Goal: Communication & Community: Answer question/provide support

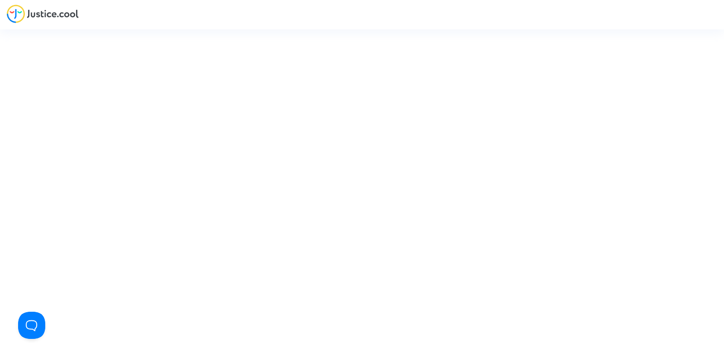
type input "[PERSON_NAME][EMAIL_ADDRESS][DOMAIN_NAME]"
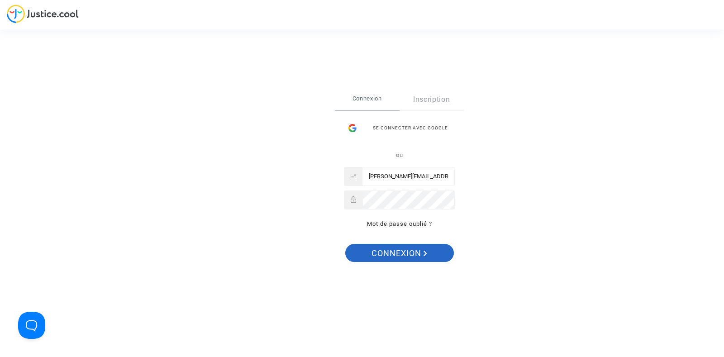
click at [386, 247] on span "Connexion" at bounding box center [399, 253] width 56 height 19
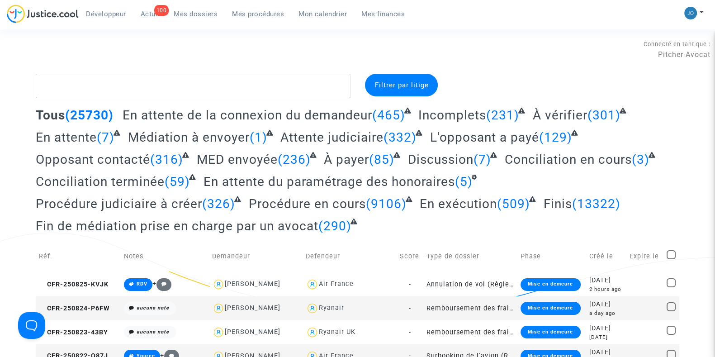
click at [155, 12] on div "100" at bounding box center [161, 10] width 15 height 11
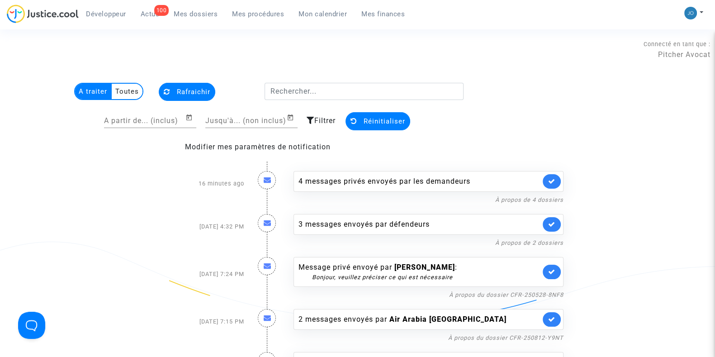
click at [303, 14] on span "Mon calendrier" at bounding box center [323, 14] width 48 height 8
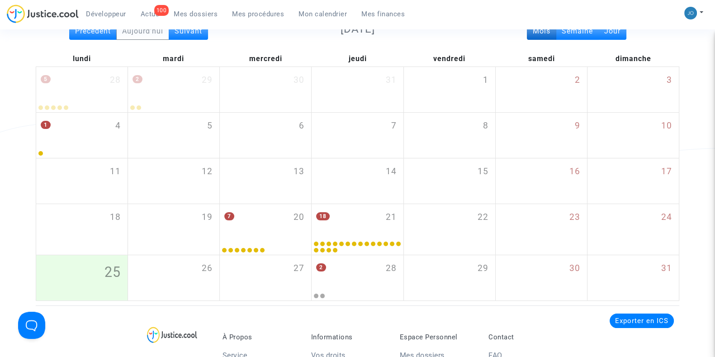
scroll to position [109, 0]
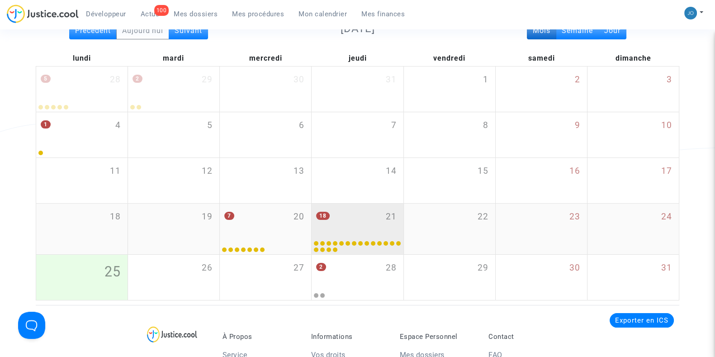
click at [356, 226] on div "18 21" at bounding box center [357, 221] width 91 height 35
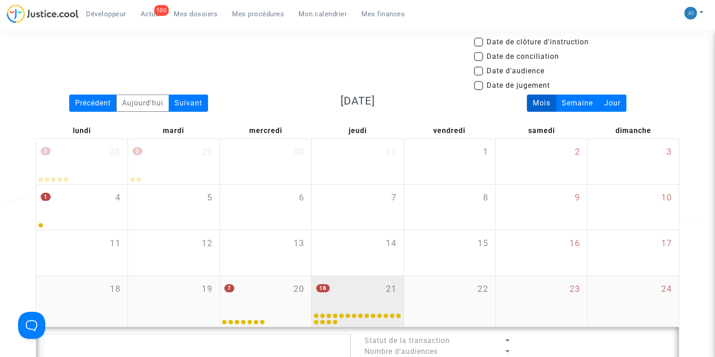
scroll to position [34, 0]
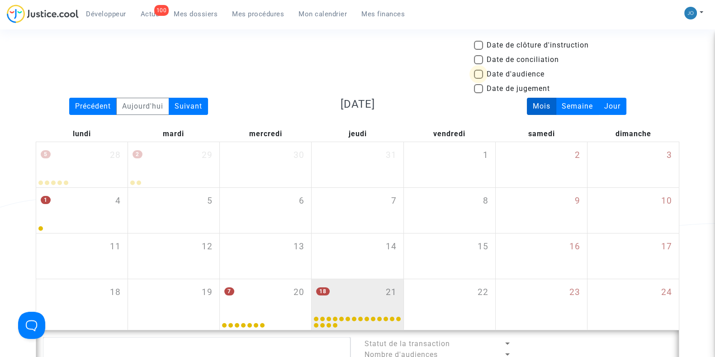
click at [480, 76] on span at bounding box center [478, 74] width 9 height 9
click at [479, 79] on input "Date d'audience" at bounding box center [478, 79] width 0 height 0
checkbox input "true"
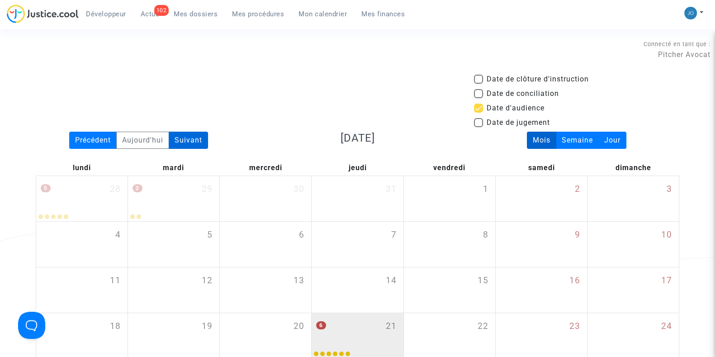
click at [199, 134] on div "Suivant" at bounding box center [188, 140] width 39 height 17
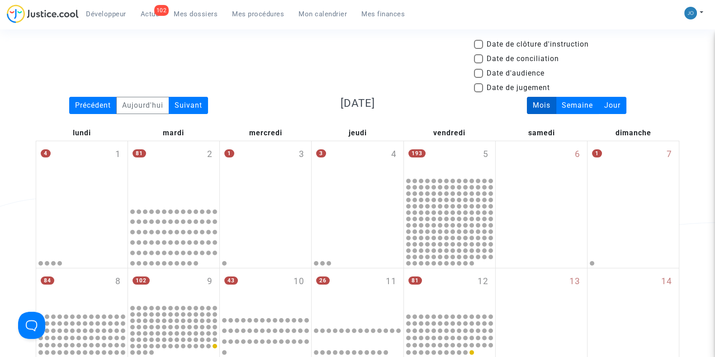
scroll to position [37, 0]
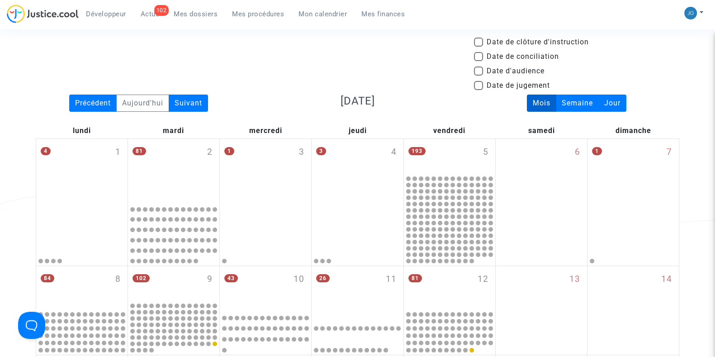
click at [481, 69] on span at bounding box center [478, 71] width 9 height 9
click at [479, 76] on input "Date d'audience" at bounding box center [478, 76] width 0 height 0
checkbox input "true"
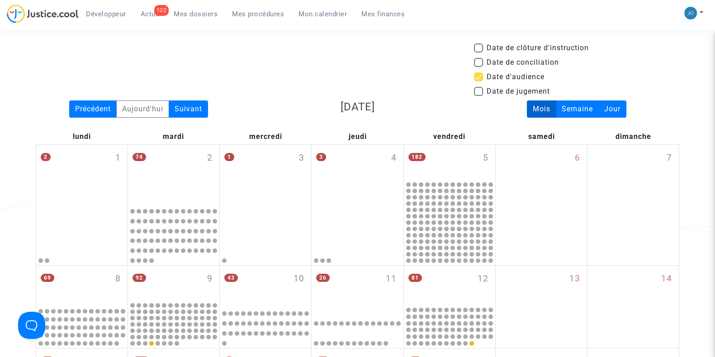
scroll to position [32, 0]
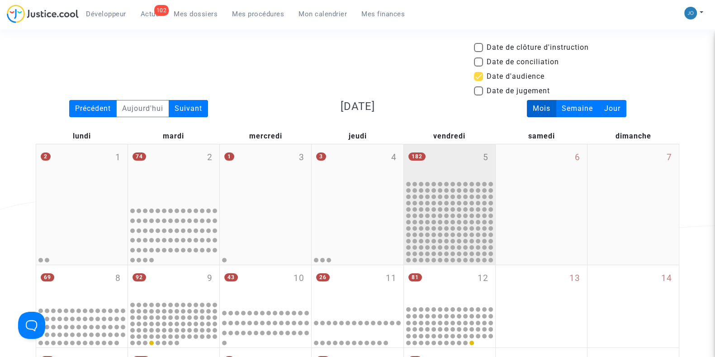
click at [421, 162] on div "182 5" at bounding box center [449, 161] width 91 height 35
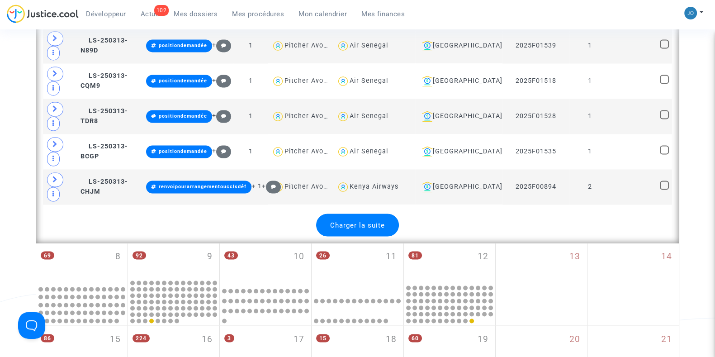
scroll to position [1930, 0]
click at [359, 220] on span "Charger la suite" at bounding box center [357, 224] width 55 height 8
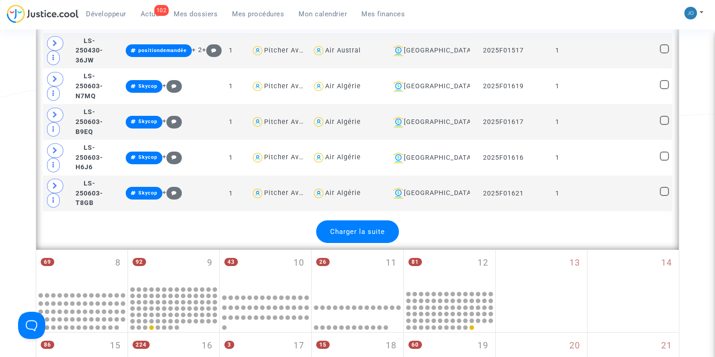
scroll to position [3725, 0]
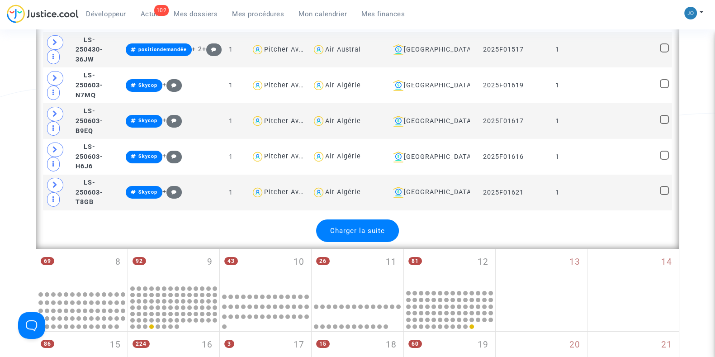
click at [359, 227] on span "Charger la suite" at bounding box center [357, 231] width 55 height 8
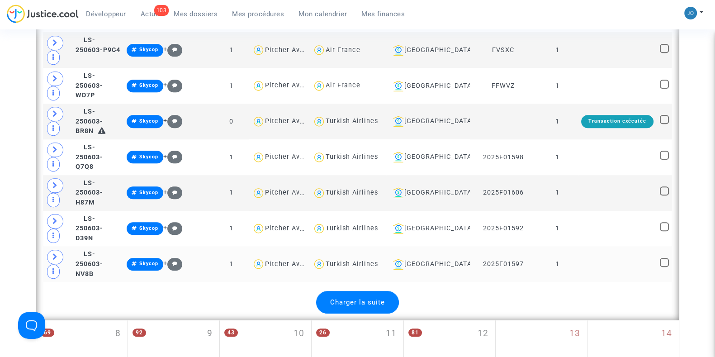
scroll to position [5438, 0]
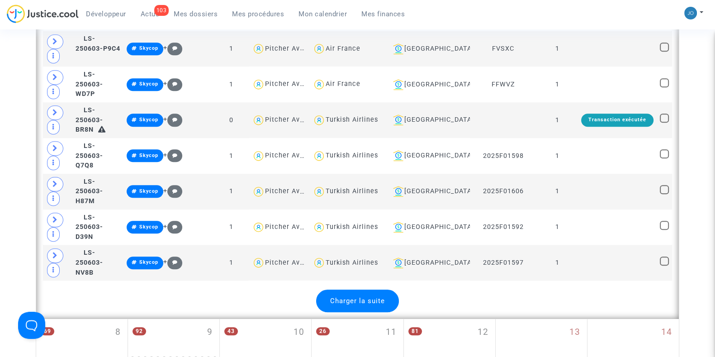
click at [351, 290] on div "Charger la suite" at bounding box center [357, 301] width 83 height 23
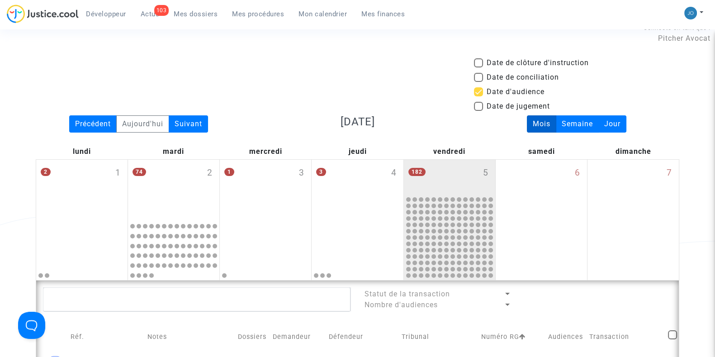
scroll to position [0, 0]
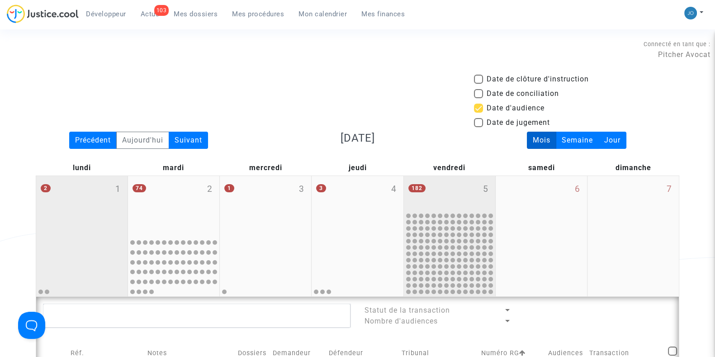
click at [93, 239] on div at bounding box center [82, 265] width 89 height 59
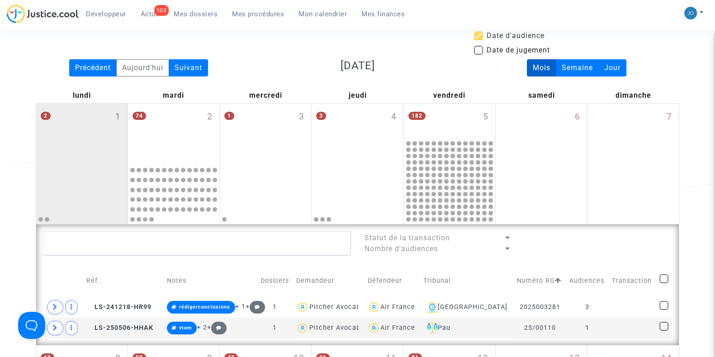
scroll to position [72, 0]
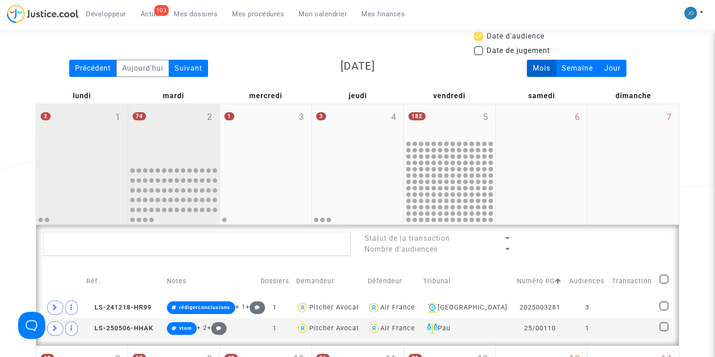
click at [161, 142] on div "74 2" at bounding box center [173, 133] width 91 height 59
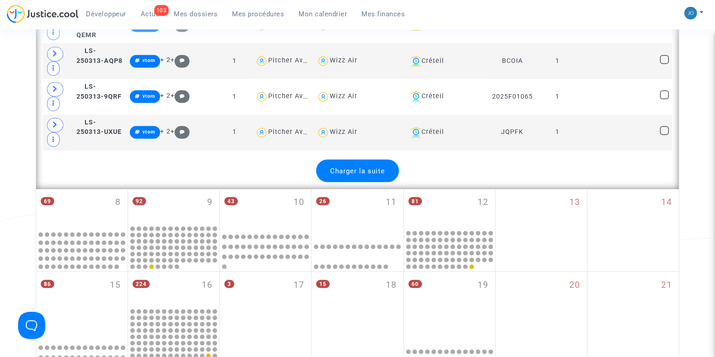
scroll to position [2010, 0]
click at [330, 159] on div "Charger la suite" at bounding box center [357, 170] width 83 height 23
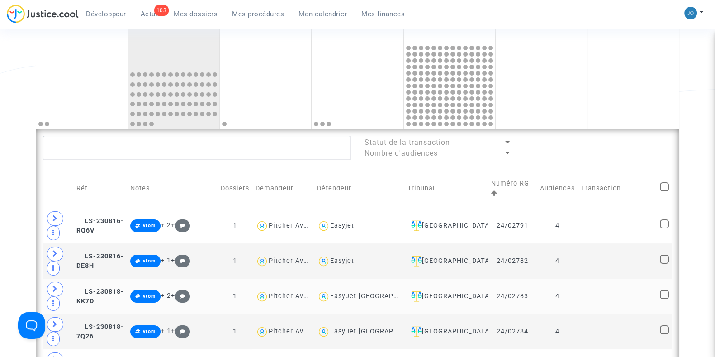
scroll to position [168, 0]
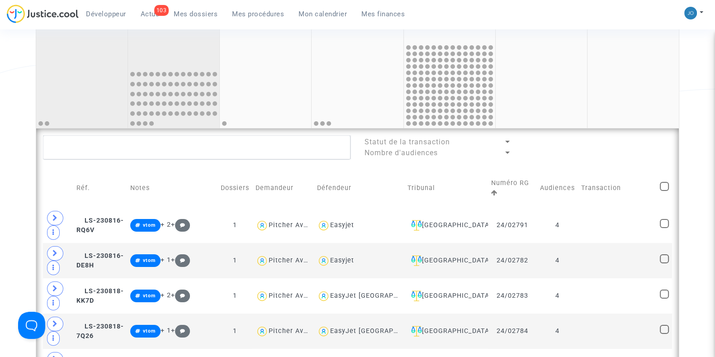
click at [81, 101] on div at bounding box center [82, 97] width 89 height 59
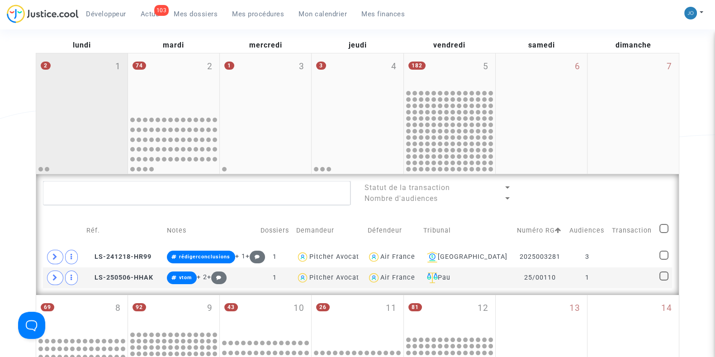
scroll to position [122, 0]
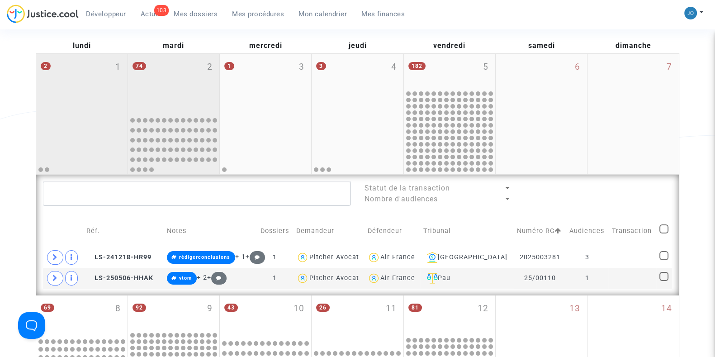
click at [133, 112] on div "74 2" at bounding box center [173, 83] width 91 height 59
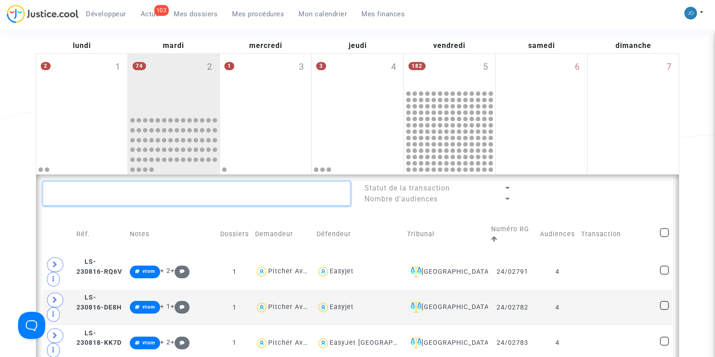
click at [119, 194] on textarea at bounding box center [197, 193] width 308 height 24
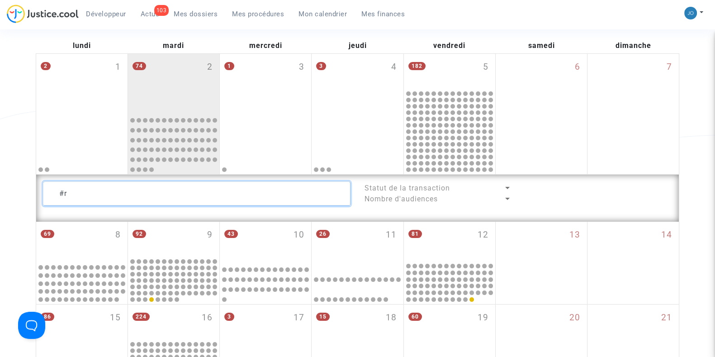
type textarea "#"
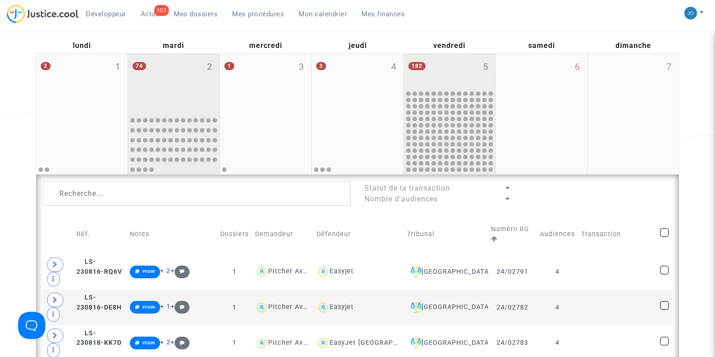
click at [430, 100] on div at bounding box center [449, 131] width 89 height 82
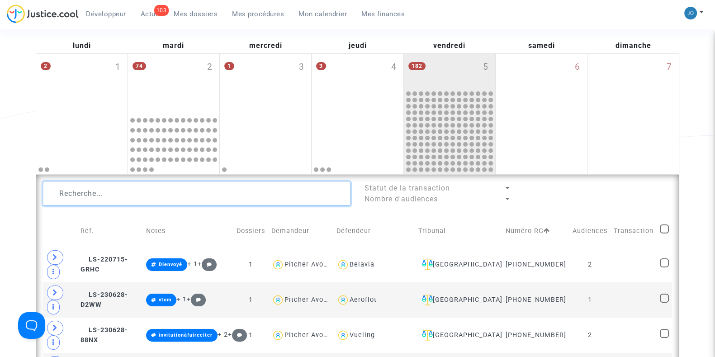
click at [258, 201] on textarea at bounding box center [197, 193] width 308 height 24
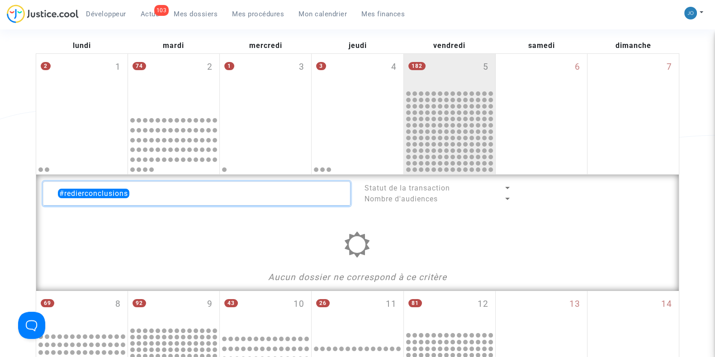
click at [76, 191] on textarea at bounding box center [197, 193] width 308 height 24
click at [75, 194] on textarea at bounding box center [197, 193] width 308 height 24
type textarea "#redigerconclusions"
click at [139, 192] on textarea at bounding box center [197, 193] width 308 height 24
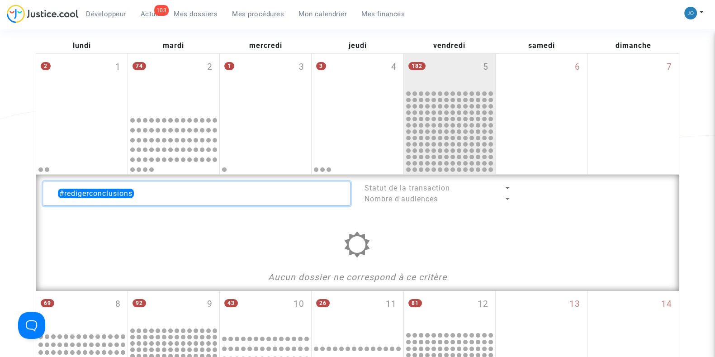
click at [139, 192] on textarea at bounding box center [197, 193] width 308 height 24
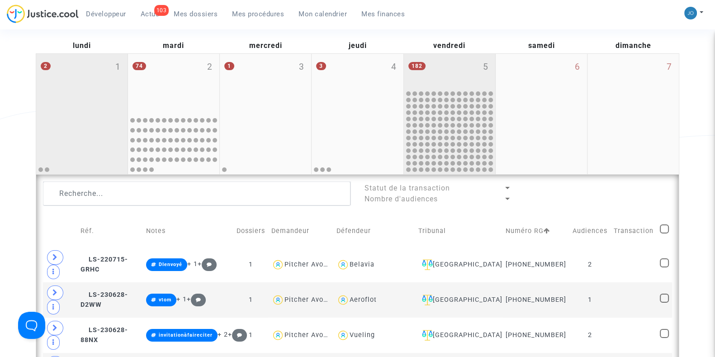
click at [79, 101] on div "2 1" at bounding box center [81, 83] width 91 height 59
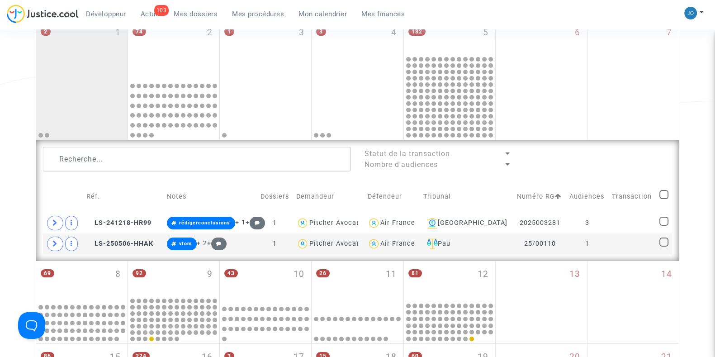
scroll to position [158, 0]
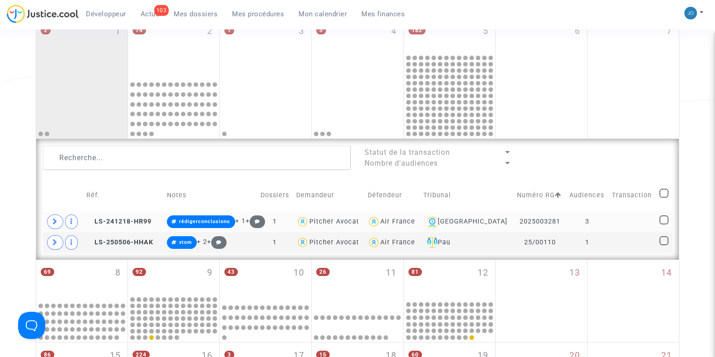
click at [546, 223] on td "2025003281" at bounding box center [540, 221] width 52 height 21
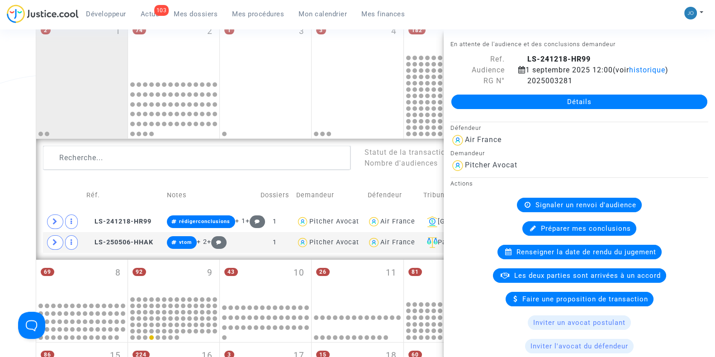
click at [576, 108] on link "Détails" at bounding box center [580, 102] width 256 height 14
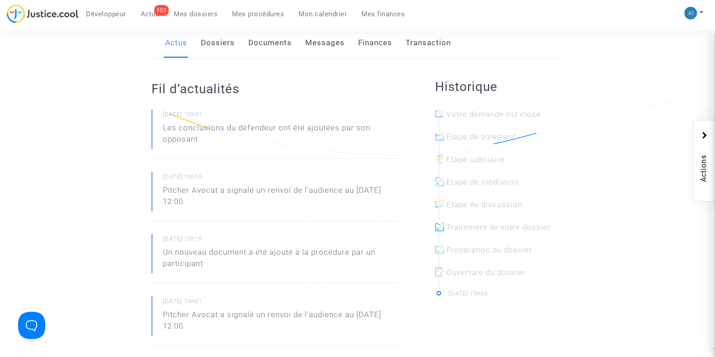
scroll to position [19, 0]
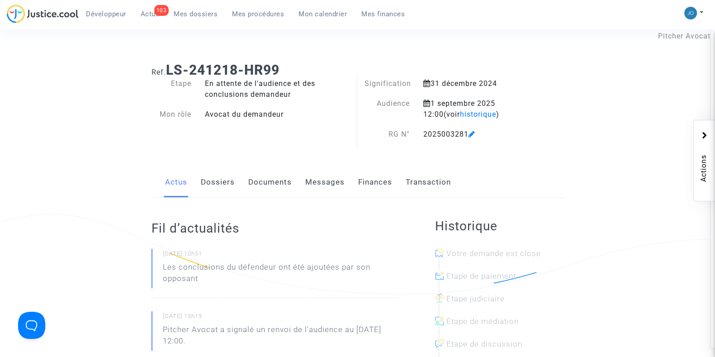
click at [288, 189] on link "Documents" at bounding box center [269, 182] width 43 height 30
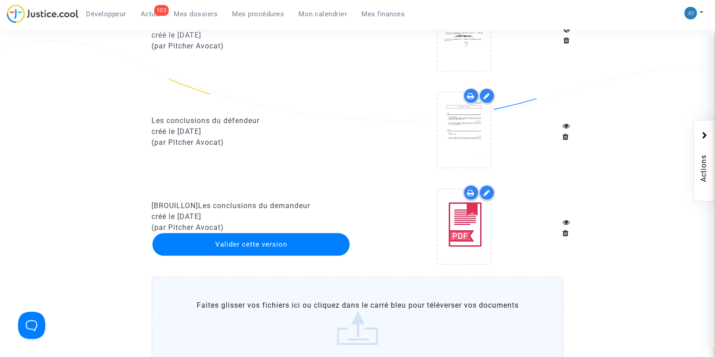
scroll to position [987, 0]
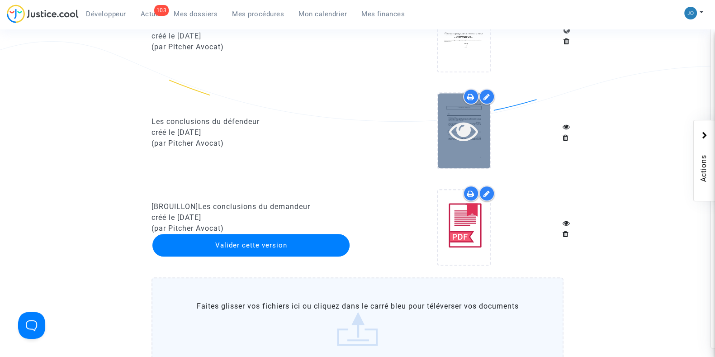
click at [456, 127] on icon at bounding box center [463, 130] width 29 height 29
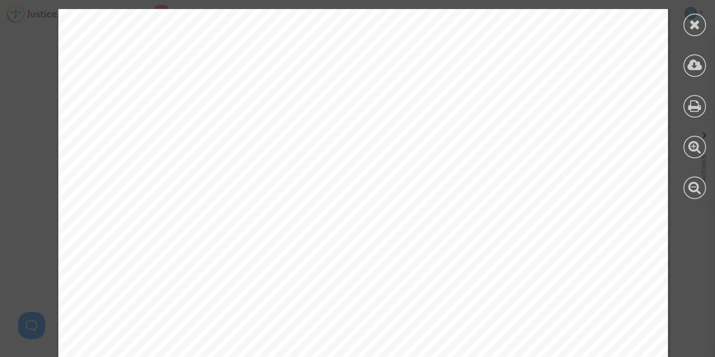
scroll to position [1806, 0]
click at [414, 152] on span "d'assistance des passagers en cas de refus d'embarquement et d'annulation ou de…" at bounding box center [358, 149] width 454 height 10
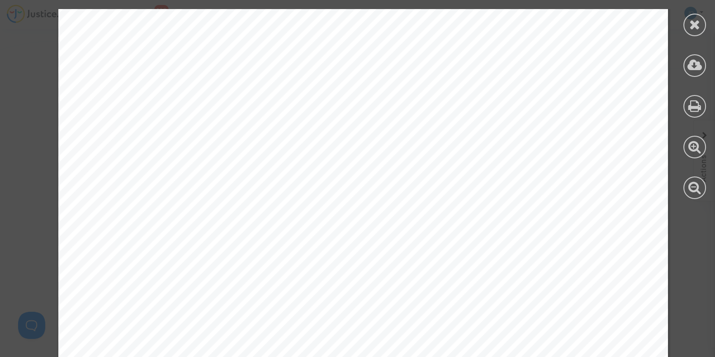
click at [410, 130] on span "indemnisation de leurs préjudice" at bounding box center [491, 134] width 162 height 10
click at [306, 95] on div "3/4 II. DISCUSSION La société AIR FRANCE démontrera ci-après que la société SKY…" at bounding box center [363, 193] width 610 height 863
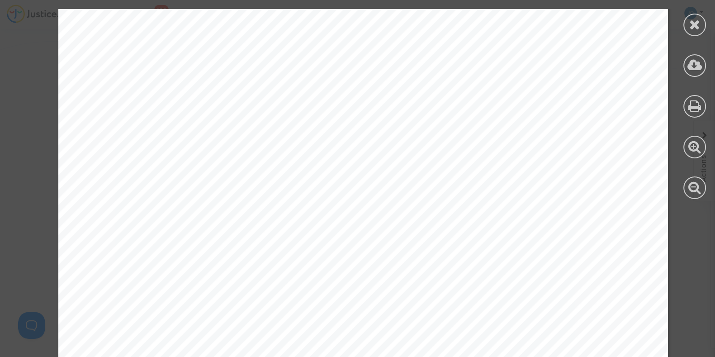
scroll to position [2033, 0]
click at [312, 163] on div "3/4 II. DISCUSSION La société AIR FRANCE démontrera ci-après que la société SKY…" at bounding box center [363, 142] width 610 height 863
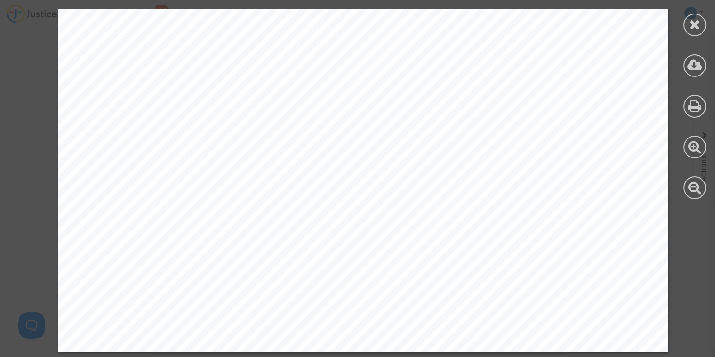
scroll to position [1359, 0]
click at [689, 28] on icon at bounding box center [694, 25] width 11 height 14
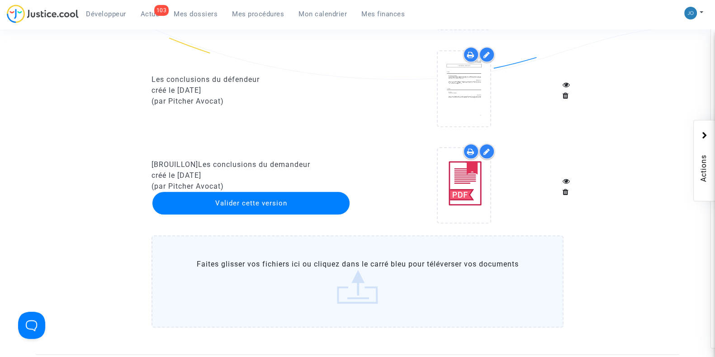
scroll to position [1031, 0]
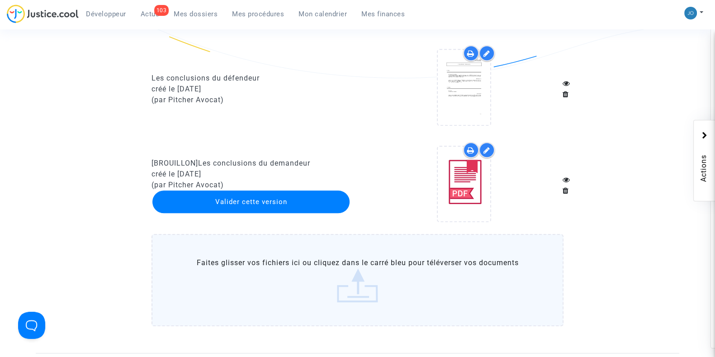
click at [487, 147] on icon at bounding box center [487, 150] width 7 height 7
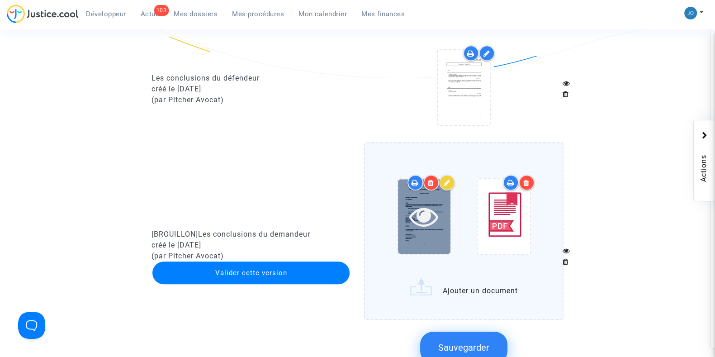
click at [428, 212] on icon at bounding box center [423, 216] width 29 height 29
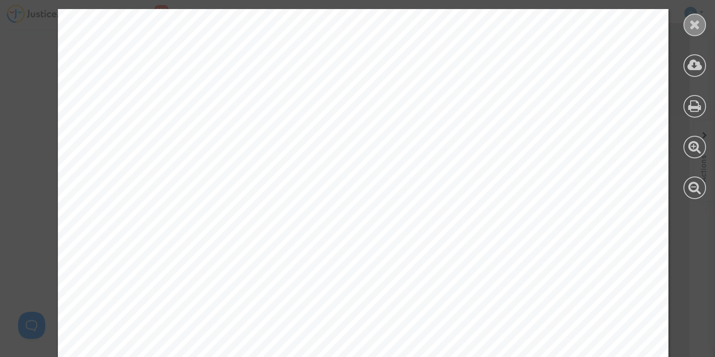
click at [691, 24] on icon at bounding box center [694, 25] width 11 height 14
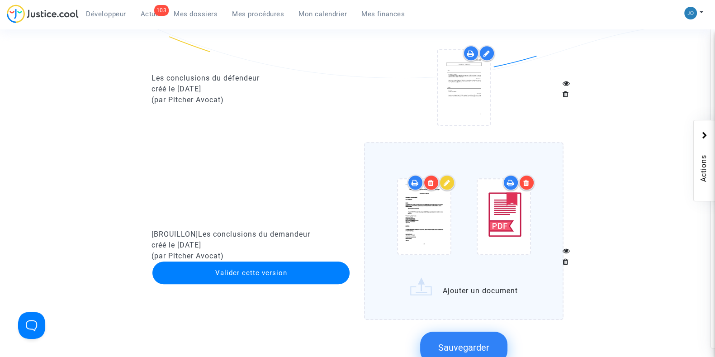
click at [448, 180] on icon at bounding box center [447, 182] width 7 height 7
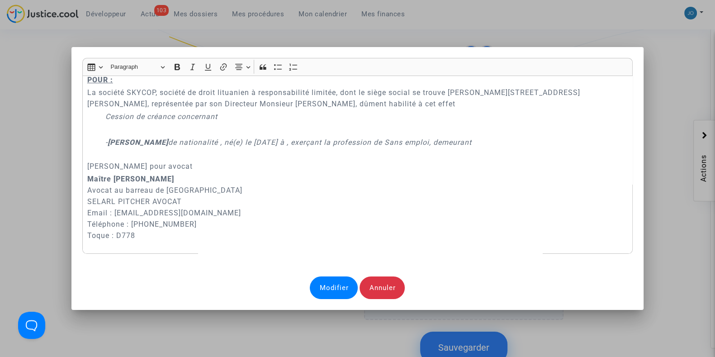
scroll to position [122, 0]
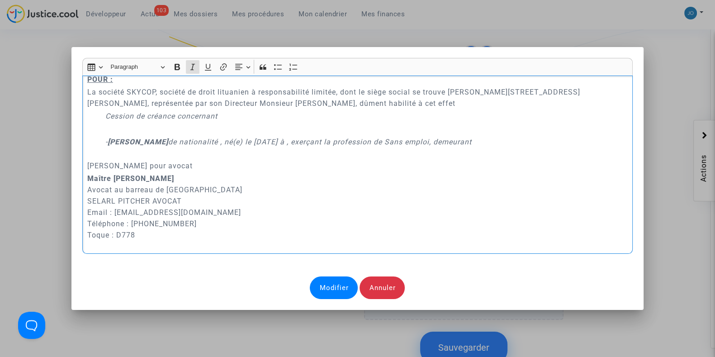
click at [504, 141] on p "- Nicolas ROBINEAU de nationalité , né(e) le 05/08/1976 à , exerçant la profess…" at bounding box center [366, 147] width 523 height 23
click at [229, 144] on icon "- Nicolas ROBINEAU de nationalité , né(e) le 05/08/1976" at bounding box center [191, 142] width 172 height 9
click at [381, 141] on p "- Nicolas ROBINEAU de nationalité française, né(e) le 05/08/1976" at bounding box center [366, 147] width 523 height 23
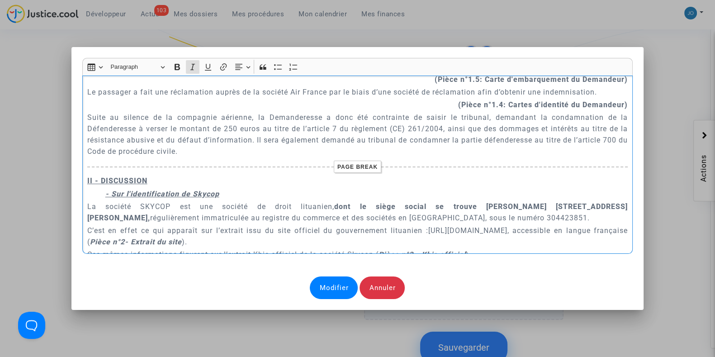
scroll to position [685, 0]
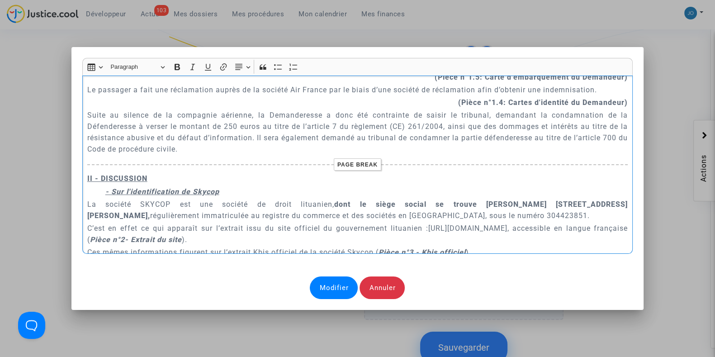
click at [383, 146] on p "Suite au silence de la compagnie aérienne, la Demanderesse a donc été contraint…" at bounding box center [357, 131] width 541 height 45
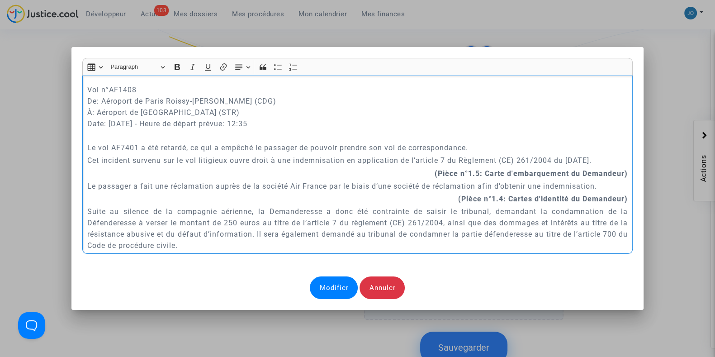
scroll to position [597, 0]
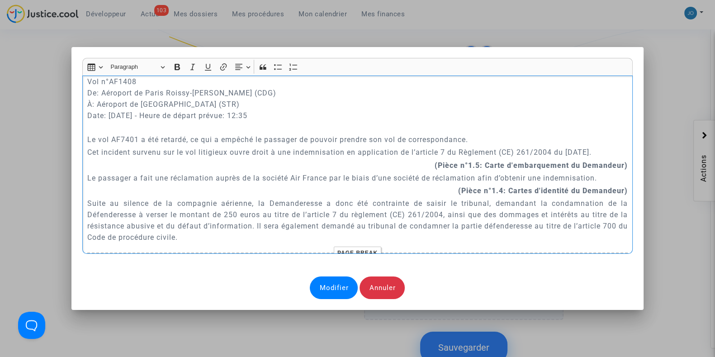
click at [375, 179] on p "Le passager a fait une réclamation auprès de la société Air France par le biais…" at bounding box center [357, 177] width 541 height 11
click at [82, 175] on div "A MADAME, MONSIEUR LE JUGE DU TRIBUNAL DE COMMERCE DE TOULOUSE Conclusions en r…" at bounding box center [357, 165] width 551 height 179
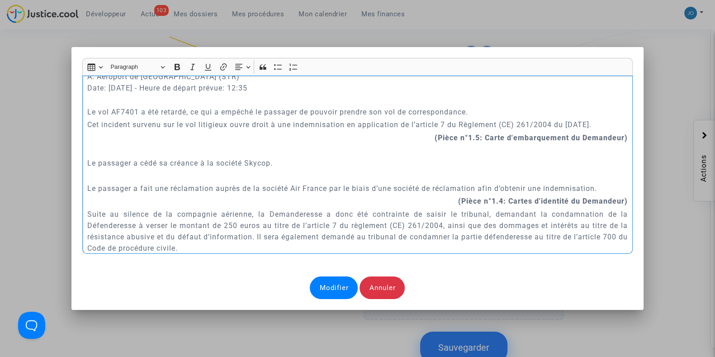
scroll to position [634, 0]
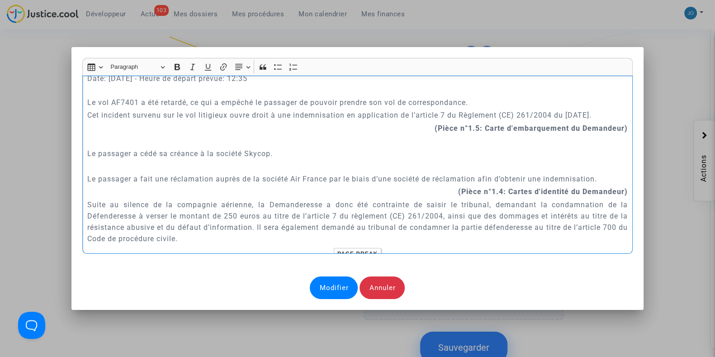
click at [87, 204] on p "Suite au silence de la compagnie aérienne, la Demanderesse a donc été contraint…" at bounding box center [357, 221] width 541 height 45
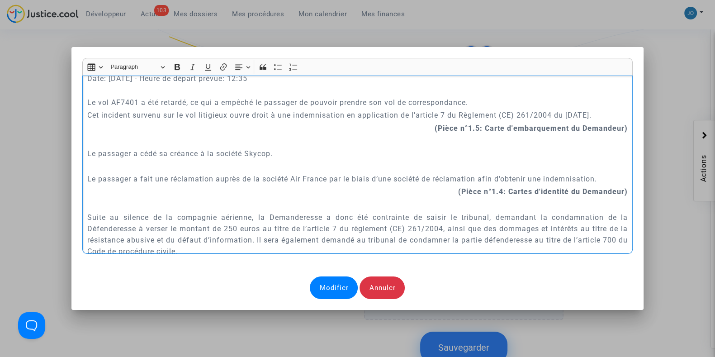
drag, startPoint x: 81, startPoint y: 179, endPoint x: 128, endPoint y: 181, distance: 47.1
click at [128, 181] on div "A MADAME, MONSIEUR LE JUGE DU TRIBUNAL DE COMMERCE DE TOULOUSE Conclusions en r…" at bounding box center [357, 165] width 551 height 179
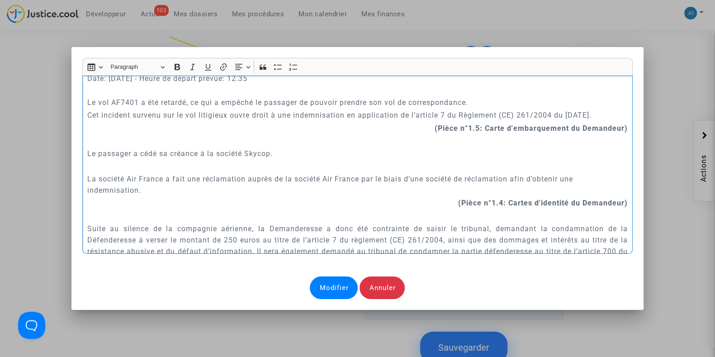
click at [185, 191] on p "La société Air France a fait une réclamation auprès de la société Air France pa…" at bounding box center [357, 184] width 541 height 23
click at [574, 285] on div "Rich Text Editor Insert table Insert table Heading Paragraph Paragraph Heading …" at bounding box center [357, 179] width 551 height 242
click at [231, 191] on p "La société Air France a fait une réclamation auprès de la société Air France pa…" at bounding box center [357, 184] width 541 height 23
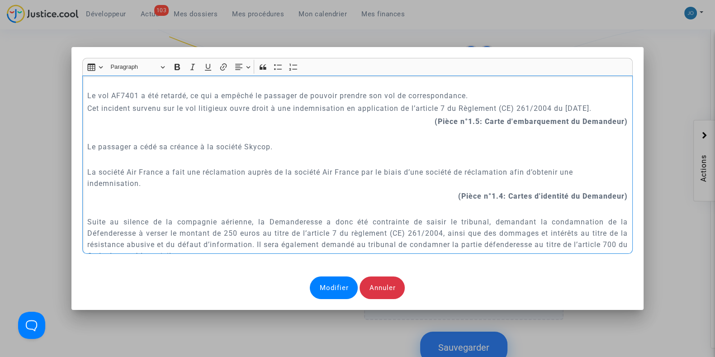
drag, startPoint x: 407, startPoint y: 174, endPoint x: 465, endPoint y: 174, distance: 58.4
click at [465, 174] on p "La société Air France a fait une réclamation auprès de la société Air France pa…" at bounding box center [357, 177] width 541 height 23
drag, startPoint x: 362, startPoint y: 174, endPoint x: 505, endPoint y: 171, distance: 142.5
click at [505, 171] on p "La société Air France a fait une réclamation auprès de la société Air France pa…" at bounding box center [357, 177] width 541 height 23
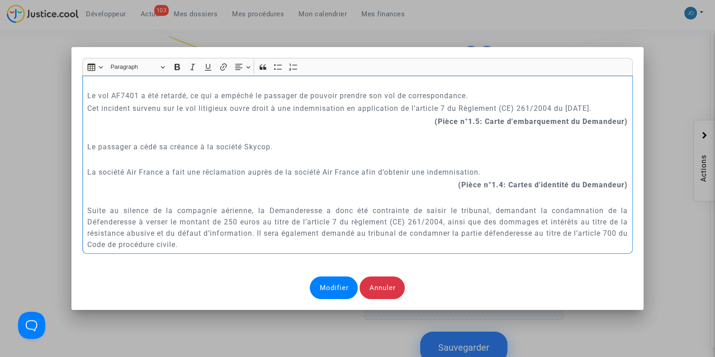
click at [505, 171] on p "La société Air France a fait une réclamation auprès de la société Air France af…" at bounding box center [357, 171] width 541 height 11
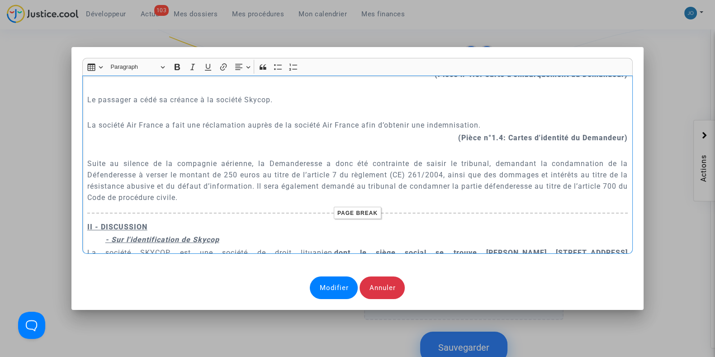
scroll to position [689, 0]
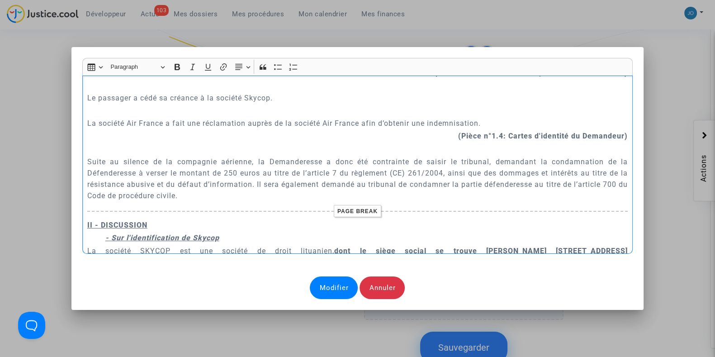
click at [491, 200] on p "Suite au silence de la compagnie aérienne, la Demanderesse a donc été contraint…" at bounding box center [357, 178] width 541 height 45
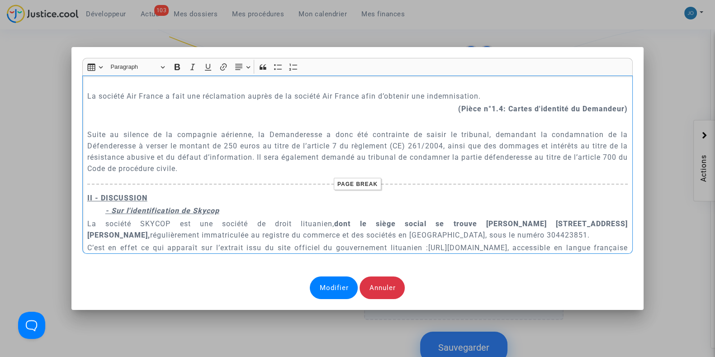
scroll to position [718, 0]
click at [262, 147] on p "Suite au silence de la compagnie aérienne, la Demanderesse a donc été contraint…" at bounding box center [357, 150] width 541 height 45
click at [258, 150] on p "Suite au silence de la compagnie aérienne, la Demanderesse a donc été contraint…" at bounding box center [357, 150] width 541 height 45
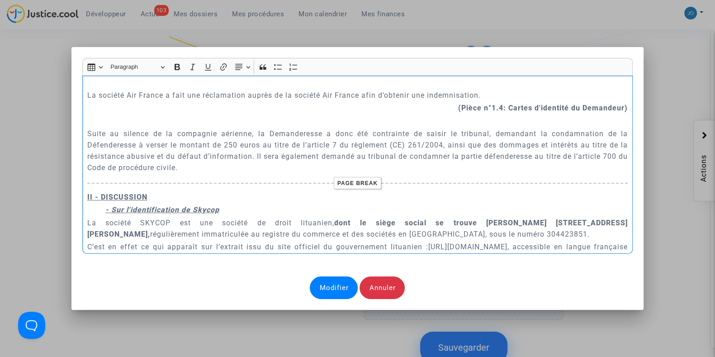
click at [258, 150] on p "Suite au silence de la compagnie aérienne, la Demanderesse a donc été contraint…" at bounding box center [357, 150] width 541 height 45
click at [252, 158] on p "Suite au silence de la compagnie aérienne, la Demanderesse a donc été contraint…" at bounding box center [357, 150] width 541 height 45
click at [250, 162] on p "Suite au silence de la compagnie aérienne, la Demanderesse a donc été contraint…" at bounding box center [357, 150] width 541 height 45
drag, startPoint x: 251, startPoint y: 161, endPoint x: 124, endPoint y: 143, distance: 128.3
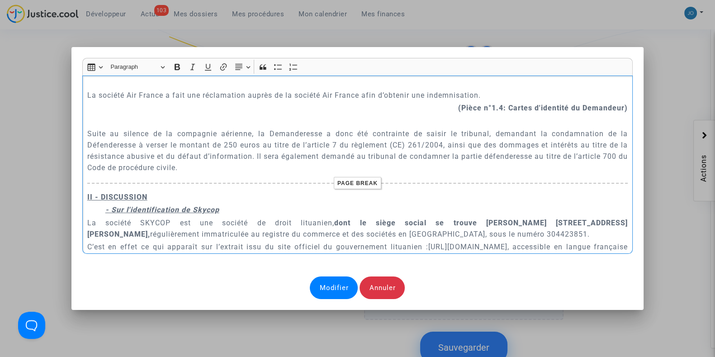
click at [124, 143] on p "Suite au silence de la compagnie aérienne, la Demanderesse a donc été contraint…" at bounding box center [357, 150] width 541 height 45
drag, startPoint x: 190, startPoint y: 170, endPoint x: 80, endPoint y: 136, distance: 115.4
click at [82, 136] on div "A MADAME, MONSIEUR LE JUGE DU TRIBUNAL DE COMMERCE DE TOULOUSE Conclusions en r…" at bounding box center [357, 165] width 551 height 179
click at [208, 168] on p "Suite au silence de la compagnie aérienne, la Demanderesse a donc été contraint…" at bounding box center [357, 150] width 541 height 45
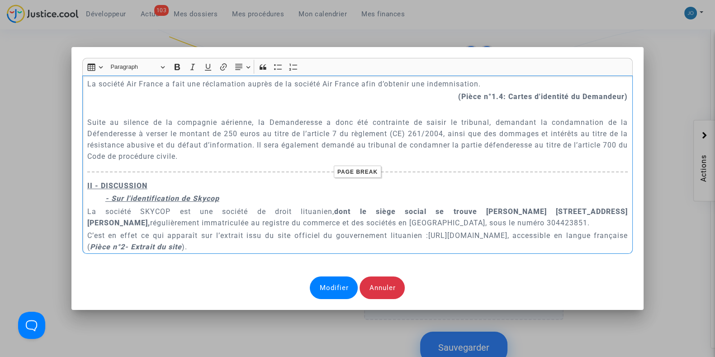
scroll to position [730, 0]
click at [213, 185] on p "II - DISCUSSION" at bounding box center [357, 184] width 541 height 11
click at [222, 199] on p "- Sur l'identification de Skycop" at bounding box center [366, 196] width 523 height 11
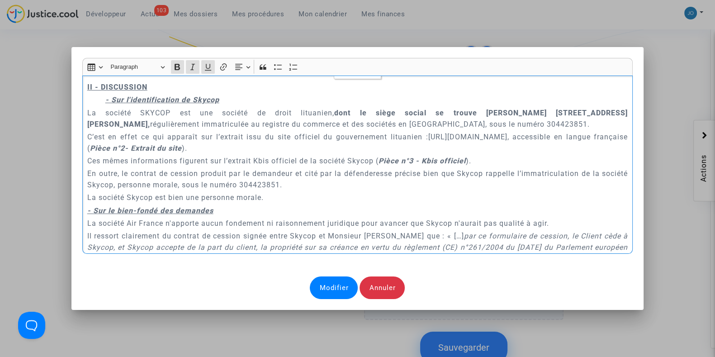
scroll to position [828, 0]
click at [96, 107] on p "La société SKYCOP est une société de droit lituanien, dont le siège social se t…" at bounding box center [357, 117] width 541 height 23
click at [200, 157] on p "Ces mêmes informations figurent sur l’extrait Kbis officiel de la société Skyco…" at bounding box center [357, 159] width 541 height 11
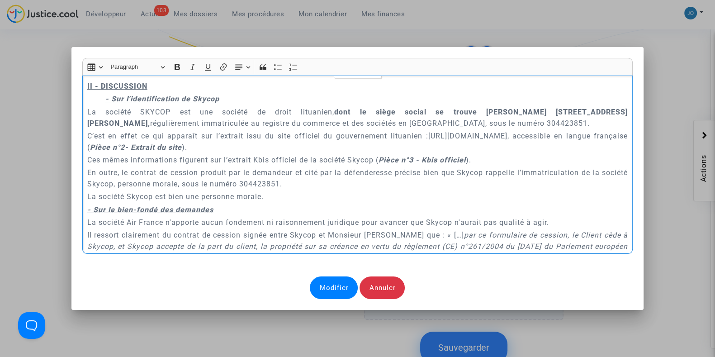
click at [200, 157] on p "Ces mêmes informations figurent sur l’extrait Kbis officiel de la société Skyco…" at bounding box center [357, 159] width 541 height 11
click at [201, 167] on p "En outre, le contrat de cession produit par le demandeur et cité par la défende…" at bounding box center [357, 178] width 541 height 23
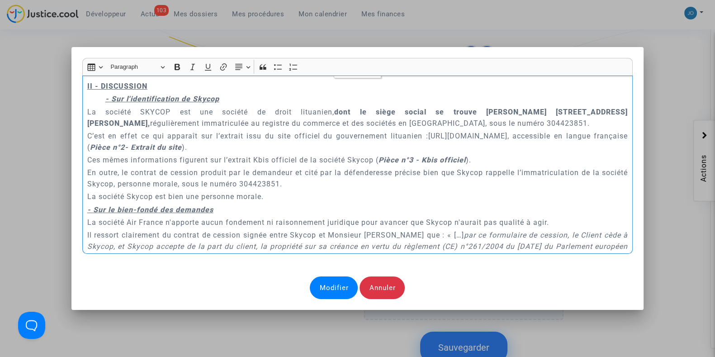
click at [222, 189] on div "A MADAME, MONSIEUR LE JUGE DU TRIBUNAL DE COMMERCE DE TOULOUSE Conclusions en r…" at bounding box center [357, 165] width 551 height 179
click at [266, 199] on p "La société Skycop est bien une personne morale." at bounding box center [357, 196] width 541 height 11
click at [196, 147] on p "C’est en effet ce qui apparaît sur l’extrait issu du site officiel du gouvernem…" at bounding box center [357, 141] width 541 height 23
click at [270, 199] on p "La société Skycop est bien une personne morale." at bounding box center [357, 196] width 541 height 11
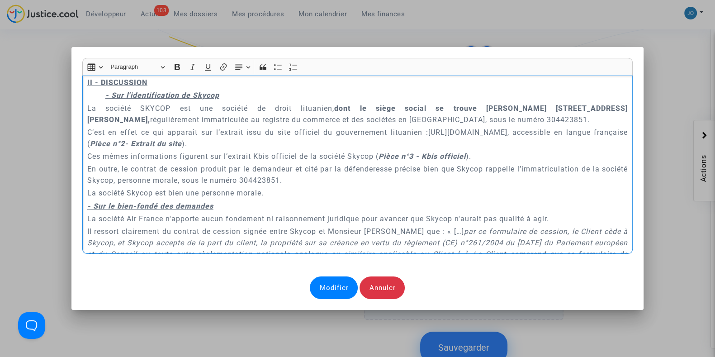
scroll to position [832, 0]
click at [272, 193] on p "La société Skycop est bien une personne morale." at bounding box center [357, 192] width 541 height 11
click at [286, 180] on p "En outre, le contrat de cession produit par le demandeur et cité par la défende…" at bounding box center [357, 174] width 541 height 23
click at [477, 155] on p "Ces mêmes informations figurent sur l’extrait Kbis officiel de la société Skyco…" at bounding box center [357, 156] width 541 height 11
click at [458, 147] on p "C’est en effet ce qui apparaît sur l’extrait issu du site officiel du gouvernem…" at bounding box center [357, 138] width 541 height 23
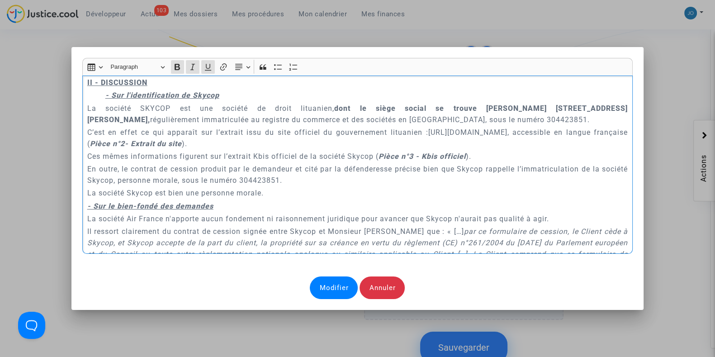
click at [274, 203] on p "- Sur le bien-fondé des demandes" at bounding box center [357, 205] width 541 height 11
click at [276, 187] on p "La société Skycop est bien une personne morale." at bounding box center [357, 192] width 541 height 11
click at [288, 181] on p "En outre, le contrat de cession produit par le demandeur et cité par la défende…" at bounding box center [357, 174] width 541 height 23
click at [268, 198] on div "A MADAME, MONSIEUR LE JUGE DU TRIBUNAL DE COMMERCE DE TOULOUSE Conclusions en r…" at bounding box center [357, 165] width 551 height 179
click at [270, 190] on p "La société Skycop est bien une personne morale." at bounding box center [357, 192] width 541 height 11
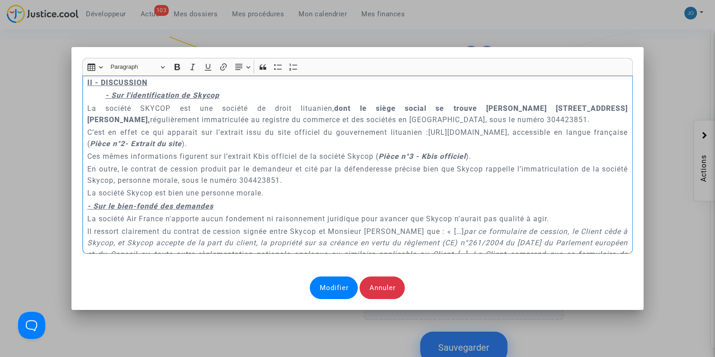
click at [284, 180] on p "En outre, le contrat de cession produit par le demandeur et cité par la défende…" at bounding box center [357, 174] width 541 height 23
click at [506, 158] on p "Ces mêmes informations figurent sur l’extrait Kbis officiel de la société Skyco…" at bounding box center [357, 156] width 541 height 11
click at [315, 143] on p "C’est en effet ce qui apparaît sur l’extrait issu du site officiel du gouvernem…" at bounding box center [357, 138] width 541 height 23
click at [475, 121] on p "La société SKYCOP est une société de droit lituanien, dont le siège social se t…" at bounding box center [357, 114] width 541 height 23
click at [393, 93] on p "- Sur l'identification de Skycop" at bounding box center [366, 95] width 523 height 11
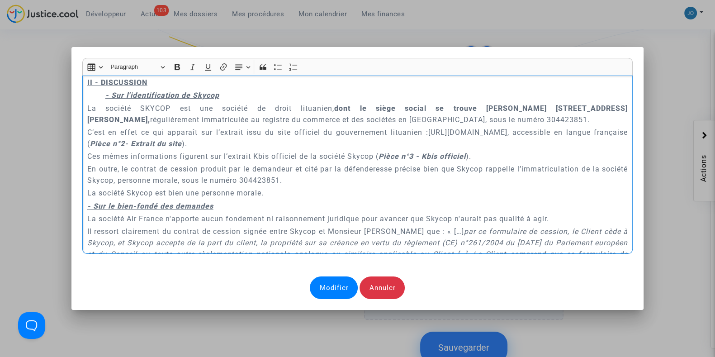
click at [449, 120] on p "La société SKYCOP est une société de droit lituanien, dont le siège social se t…" at bounding box center [357, 114] width 541 height 23
click at [410, 142] on p "C’est en effet ce qui apparaît sur l’extrait issu du site officiel du gouvernem…" at bounding box center [357, 138] width 541 height 23
click at [281, 189] on p "La société Skycop est bien une personne morale." at bounding box center [357, 192] width 541 height 11
click at [283, 184] on p "En outre, le contrat de cession produit par le demandeur et cité par la défende…" at bounding box center [357, 174] width 541 height 23
click at [210, 144] on p "C’est en effet ce qui apparaît sur l’extrait issu du site officiel du gouvernem…" at bounding box center [357, 138] width 541 height 23
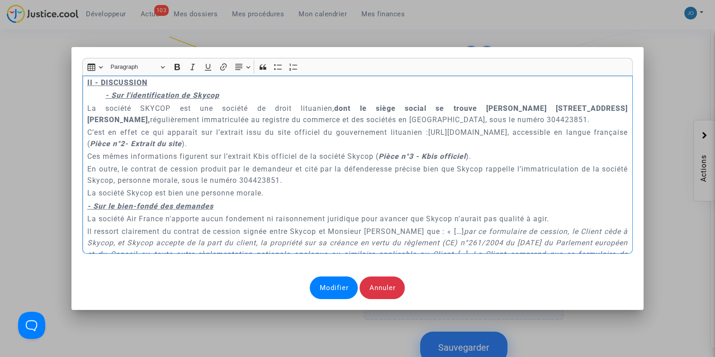
click at [259, 191] on p "La société Skycop est bien une personne morale." at bounding box center [357, 192] width 541 height 11
click at [269, 192] on p "La société Skycop est bien une personne morale." at bounding box center [357, 192] width 541 height 11
click at [238, 208] on p "- Sur le bien-fondé des demandes" at bounding box center [357, 205] width 541 height 11
click at [261, 195] on p "La société Skycop est bien une personne morale." at bounding box center [357, 192] width 541 height 11
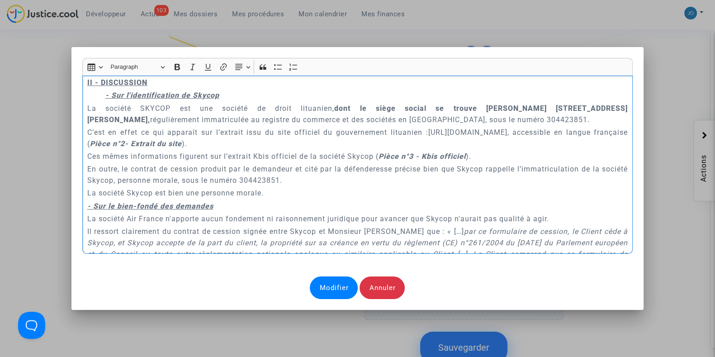
click at [281, 182] on p "En outre, le contrat de cession produit par le demandeur et cité par la défende…" at bounding box center [357, 174] width 541 height 23
click at [270, 190] on p "La société Skycop est bien une personne morale." at bounding box center [357, 192] width 541 height 11
click at [262, 195] on p "La société Skycop est bien une personne morale." at bounding box center [357, 192] width 541 height 11
click at [245, 202] on p "- Sur le bien-fondé des demandes" at bounding box center [357, 205] width 541 height 11
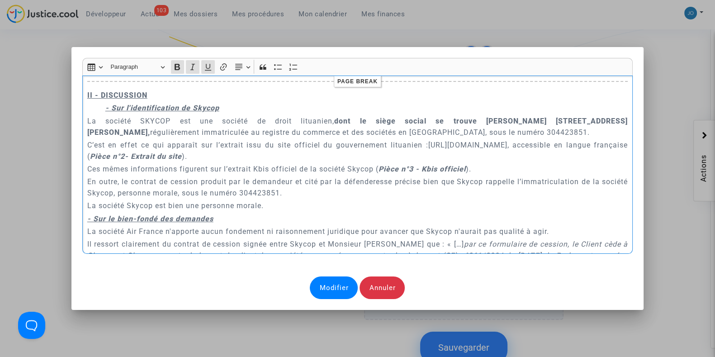
scroll to position [820, 0]
click at [192, 159] on p "C’est en effet ce qui apparaît sur l’extrait issu du site officiel du gouvernem…" at bounding box center [357, 150] width 541 height 23
click at [286, 210] on p "La société Skycop est bien une personne morale." at bounding box center [357, 205] width 541 height 11
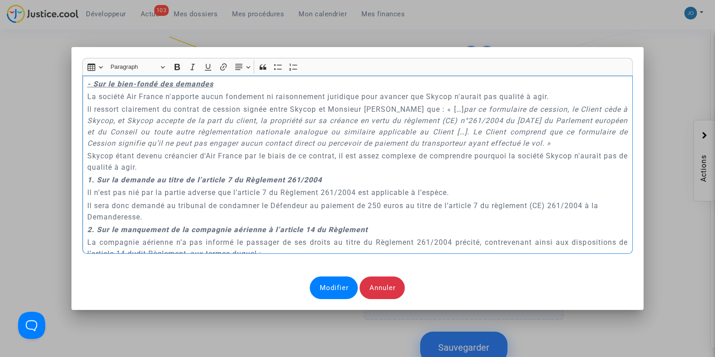
scroll to position [955, 0]
click at [278, 214] on p "Il sera donc demandé au tribunal de condamner le Défendeur au paiement de 250 e…" at bounding box center [357, 211] width 541 height 23
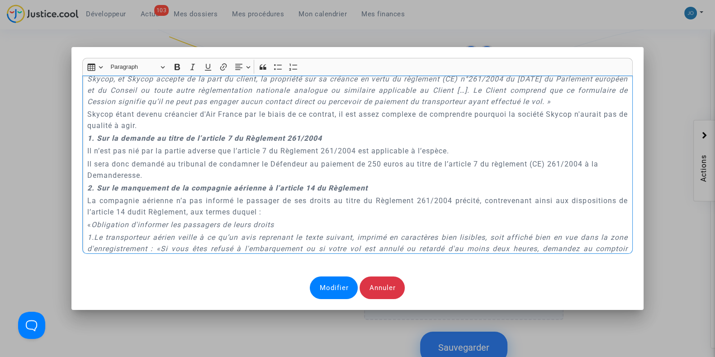
scroll to position [994, 0]
click at [278, 214] on p "La compagnie aérienne n’a pas informé le passager de ses droits au titre du Règ…" at bounding box center [357, 208] width 541 height 23
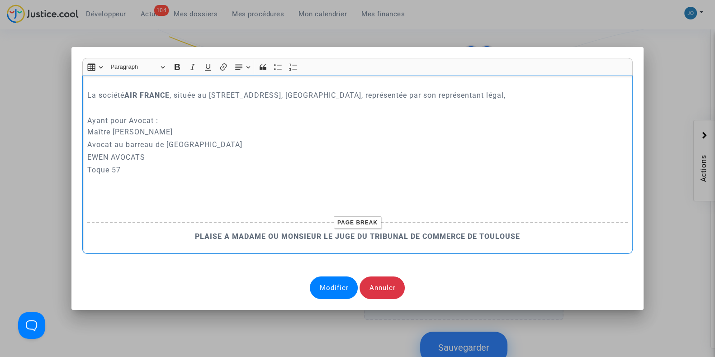
scroll to position [437, 0]
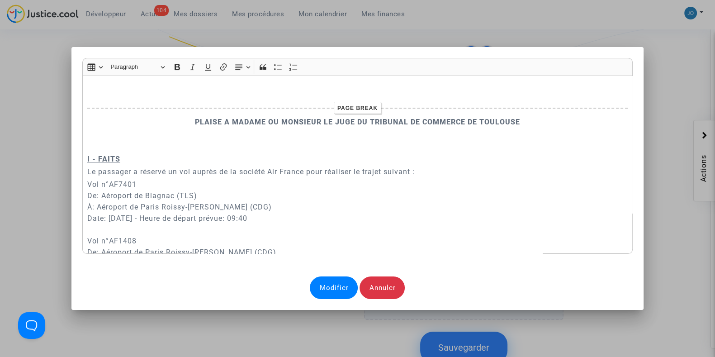
click at [331, 290] on div "Modifier" at bounding box center [334, 287] width 48 height 23
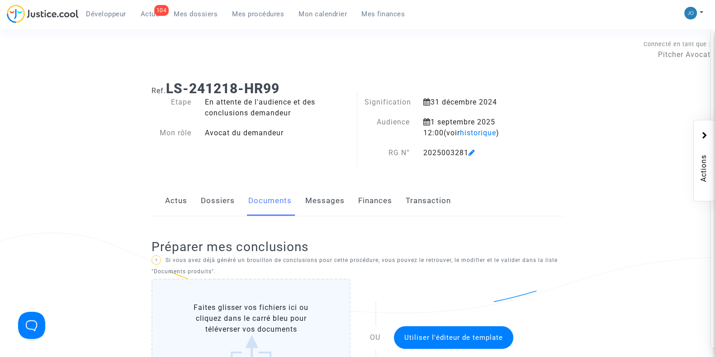
scroll to position [1031, 0]
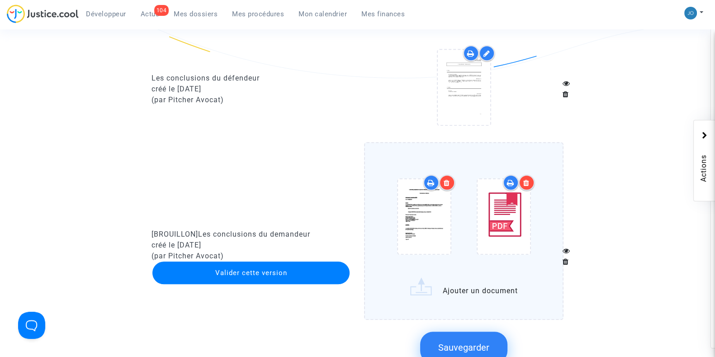
click at [461, 335] on button "Sauvegarder" at bounding box center [463, 348] width 87 height 32
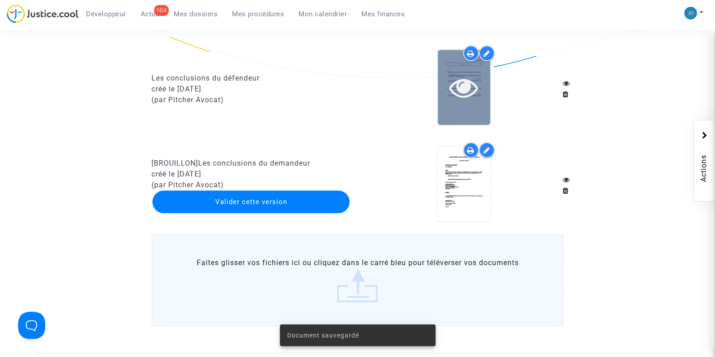
click at [472, 98] on icon at bounding box center [463, 87] width 29 height 29
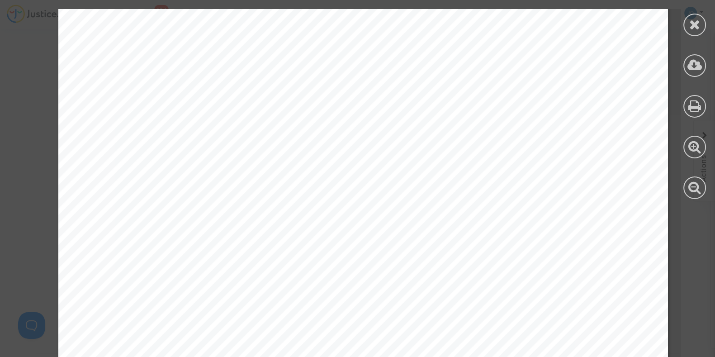
scroll to position [992, 0]
click at [326, 201] on span "7401 entre les aéroports de Toulouse et Paris" at bounding box center [475, 204] width 412 height 10
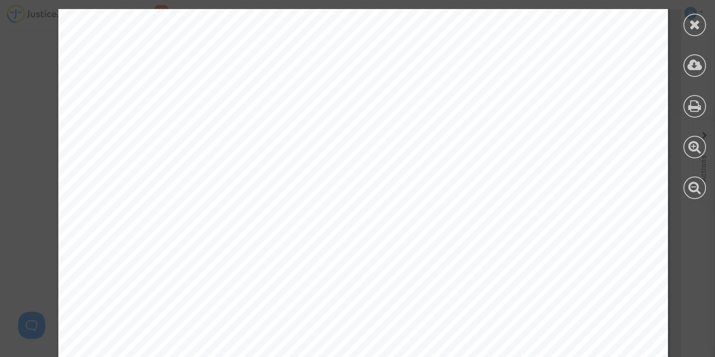
click at [326, 201] on span "7401 entre les aéroports de Toulouse et Paris" at bounding box center [475, 204] width 412 height 10
drag, startPoint x: 330, startPoint y: 128, endPoint x: 368, endPoint y: 293, distance: 169.4
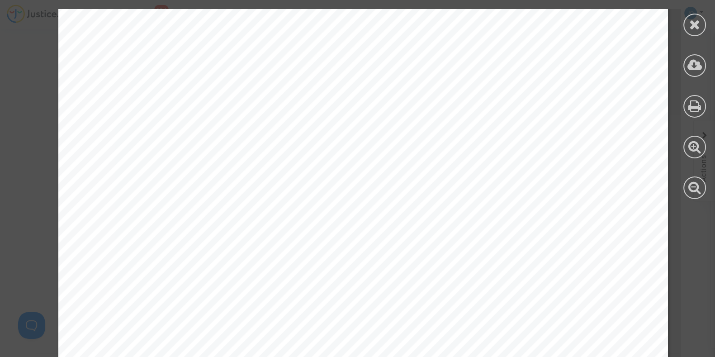
click at [368, 293] on div "2/4 PLAISE AU TRIBUNAL La juridiction est saisie d ’ une demande d ’ indemnisat…" at bounding box center [363, 316] width 610 height 863
click at [368, 293] on span "afin de la voir condamnée au paiement de la somme de" at bounding box center [289, 298] width 280 height 10
drag, startPoint x: 171, startPoint y: 198, endPoint x: 221, endPoint y: 223, distance: 55.0
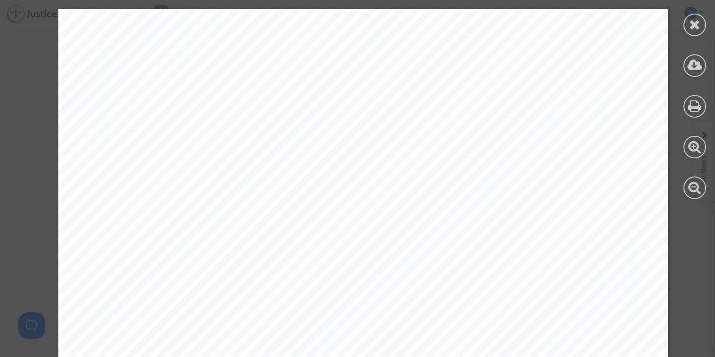
drag, startPoint x: 206, startPoint y: 288, endPoint x: 57, endPoint y: 249, distance: 153.8
click at [151, 272] on span "soutient" at bounding box center [150, 269] width 39 height 10
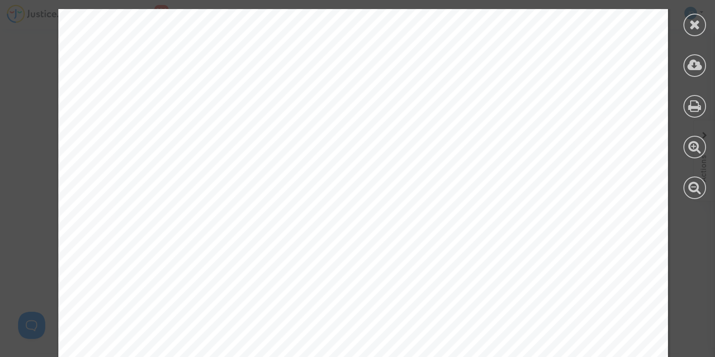
scroll to position [1894, 0]
drag, startPoint x: 142, startPoint y: 223, endPoint x: 165, endPoint y: 243, distance: 30.8
click at [165, 243] on div "3/4 II. DISCUSSION La société AIR FRANCE démontrera ci-après que la société SKY…" at bounding box center [363, 281] width 610 height 863
click at [165, 243] on span "conteste." at bounding box center [154, 238] width 46 height 10
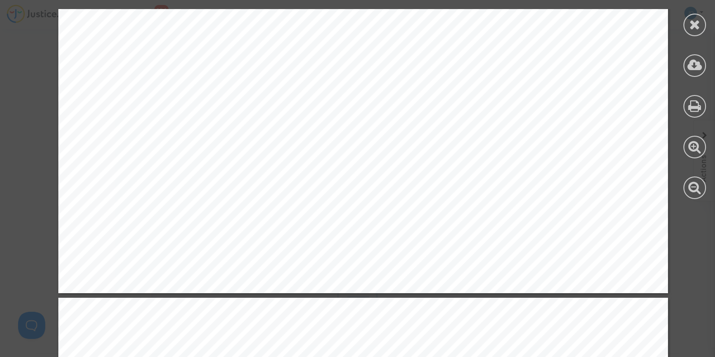
scroll to position [2315, 0]
click at [208, 198] on span "Générales fournies sur le site de Skycop www.skycop.com s'appliquent dès la sign" at bounding box center [351, 195] width 441 height 10
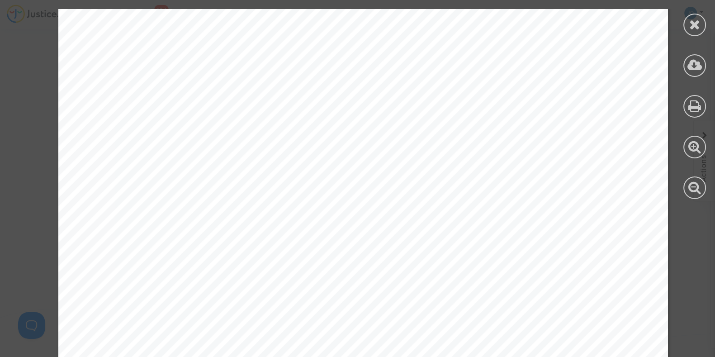
scroll to position [1832, 0]
click at [690, 28] on icon at bounding box center [694, 25] width 11 height 14
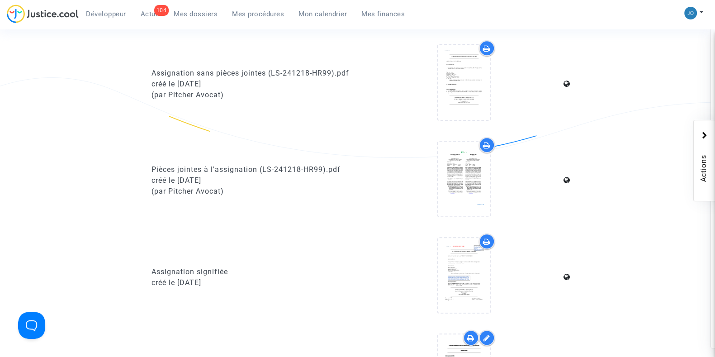
scroll to position [552, 0]
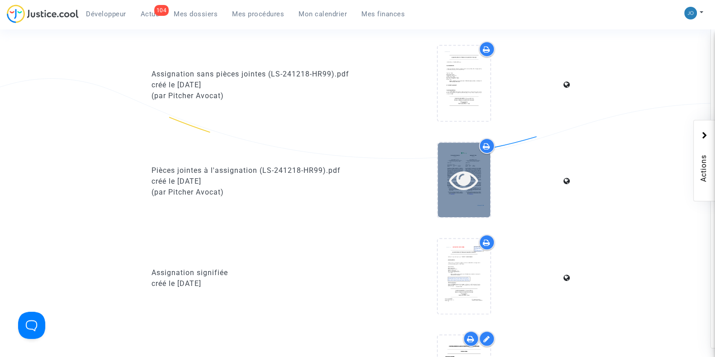
click at [464, 166] on icon at bounding box center [463, 179] width 29 height 29
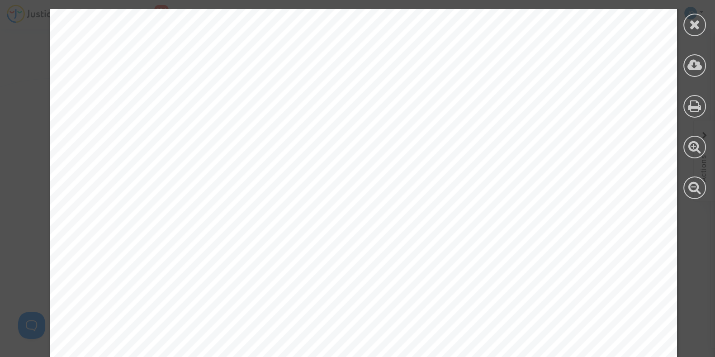
scroll to position [3546, 0]
drag, startPoint x: 328, startPoint y: 169, endPoint x: 404, endPoint y: 198, distance: 81.8
click at [404, 198] on div "From: Date: Subject: To: C-8512210 ---------- Sent message --------- AIR France…" at bounding box center [363, 237] width 627 height 812
click at [367, 283] on span "ys at Toulouse Airport)." at bounding box center [416, 286] width 105 height 7
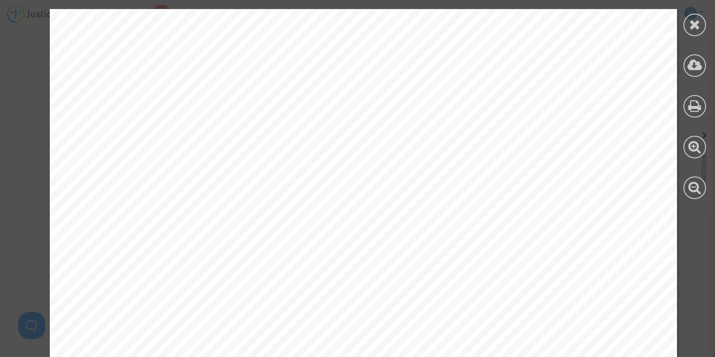
drag, startPoint x: 299, startPoint y: 223, endPoint x: 432, endPoint y: 273, distance: 142.3
click at [432, 273] on div "From: Date: Subject: To: C-8512210 ---------- Sent message --------- AIR France…" at bounding box center [363, 154] width 627 height 812
click at [432, 273] on span "avourably to your request." at bounding box center [409, 271] width 92 height 7
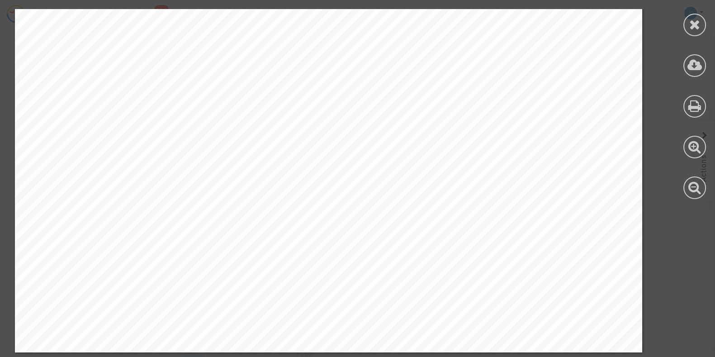
scroll to position [1234, 0]
click at [694, 27] on icon at bounding box center [694, 25] width 11 height 14
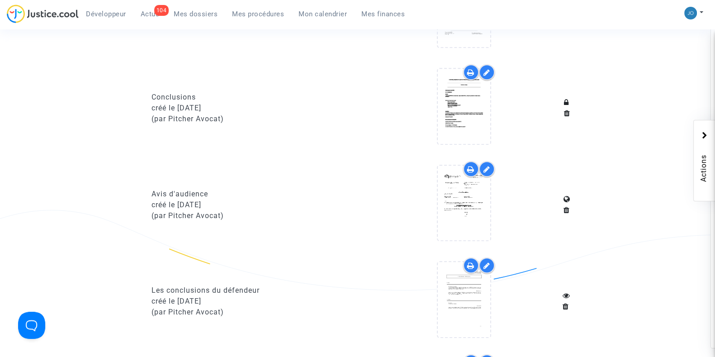
scroll to position [821, 0]
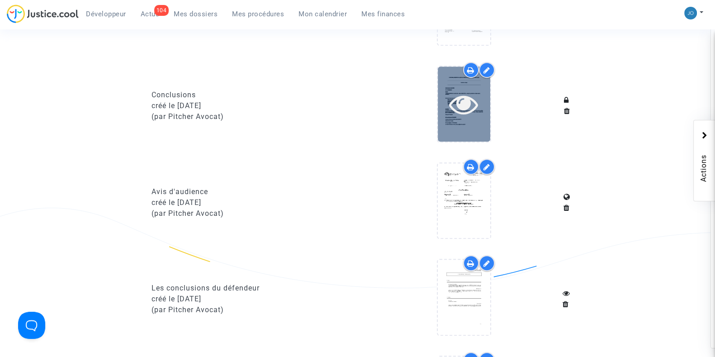
click at [458, 92] on icon at bounding box center [463, 104] width 29 height 29
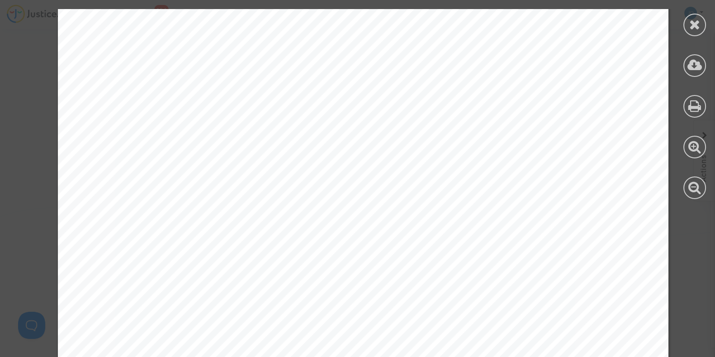
scroll to position [5297, 0]
click at [694, 23] on icon at bounding box center [694, 25] width 11 height 14
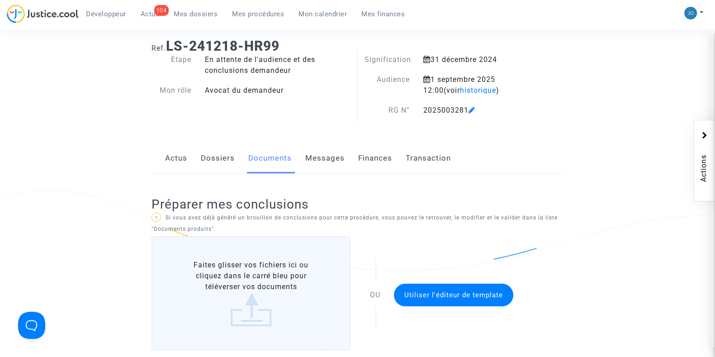
scroll to position [0, 0]
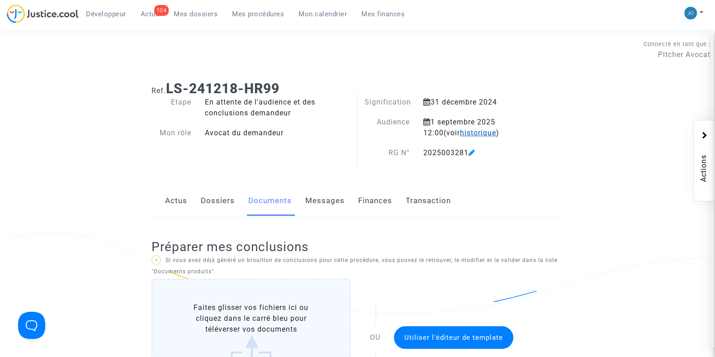
click at [468, 131] on span "historique" at bounding box center [478, 132] width 36 height 9
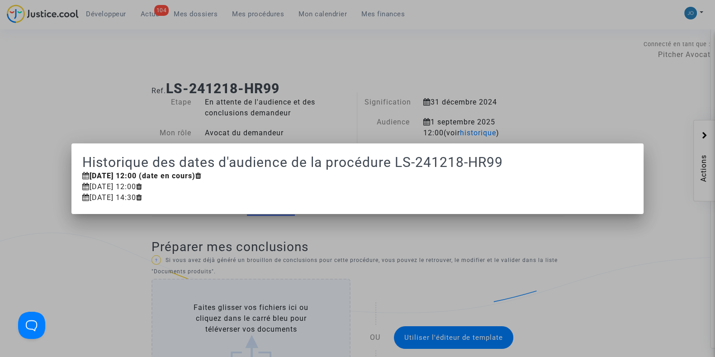
click at [128, 200] on div "18 mars 2025 14:30" at bounding box center [357, 197] width 551 height 11
click at [119, 190] on div "5 mai 2025 12:00" at bounding box center [357, 186] width 551 height 11
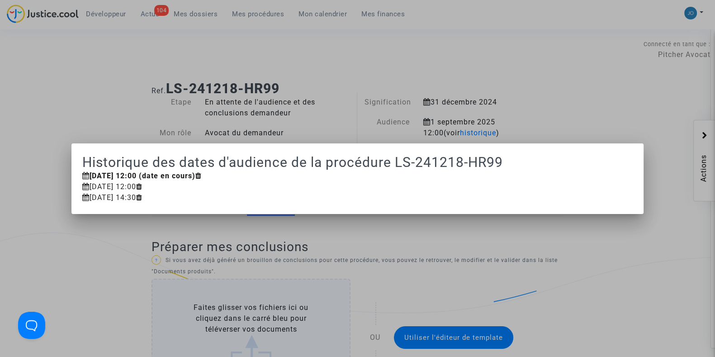
click at [119, 190] on div "5 mai 2025 12:00" at bounding box center [357, 186] width 551 height 11
click at [122, 146] on mat-dialog-container "Historique des dates d'audience de la procédure LS-241218-HR99 1 septembre 2025…" at bounding box center [357, 178] width 572 height 71
click at [136, 112] on div at bounding box center [357, 178] width 715 height 357
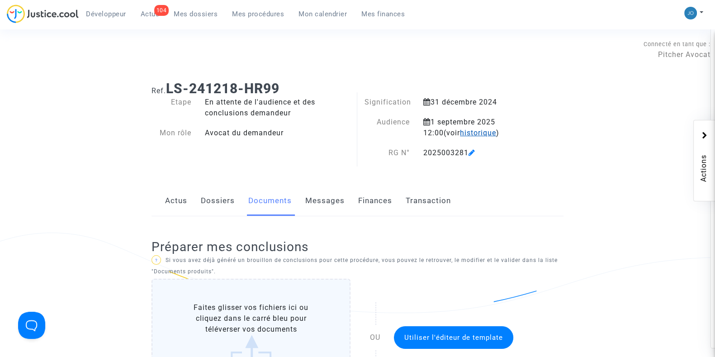
click at [460, 133] on span "historique" at bounding box center [478, 132] width 36 height 9
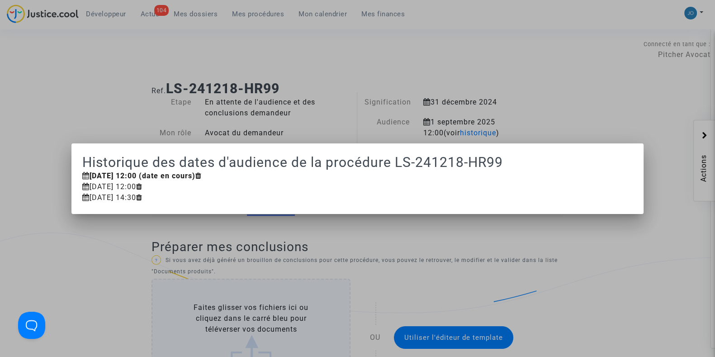
click at [565, 109] on div at bounding box center [357, 178] width 715 height 357
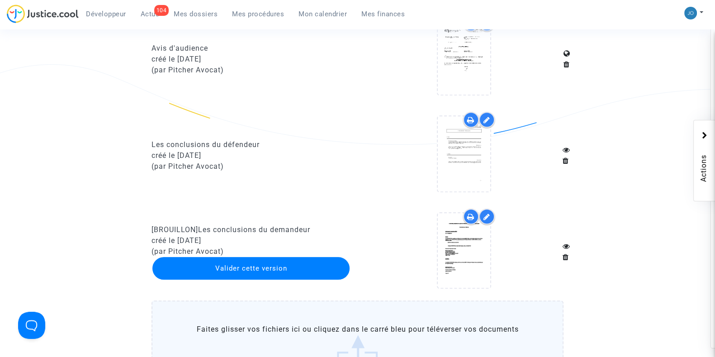
scroll to position [965, 0]
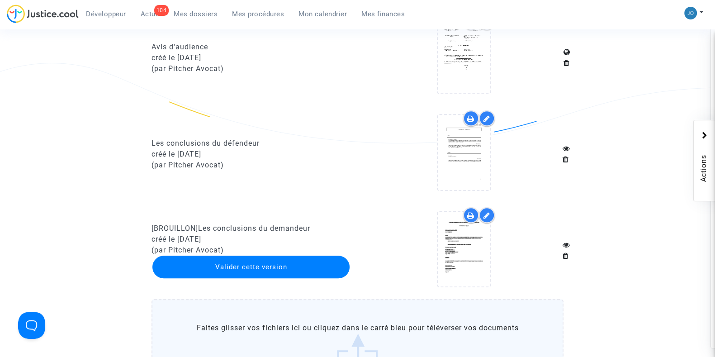
click at [487, 212] on icon at bounding box center [487, 215] width 7 height 7
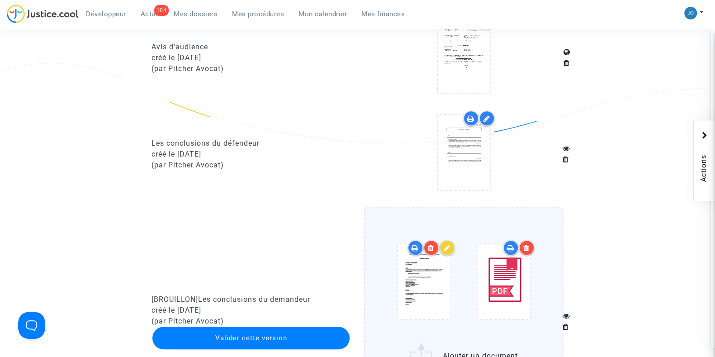
click at [448, 244] on icon at bounding box center [447, 247] width 7 height 7
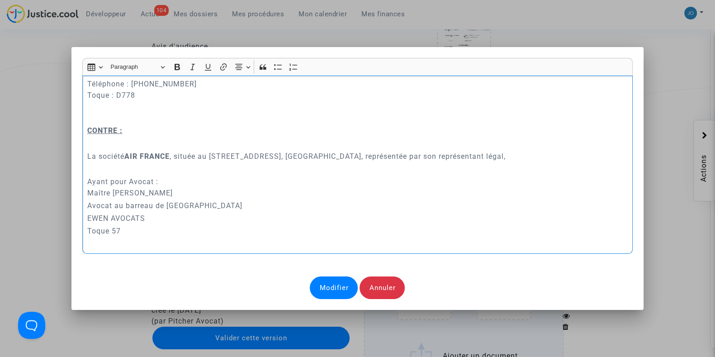
scroll to position [229, 0]
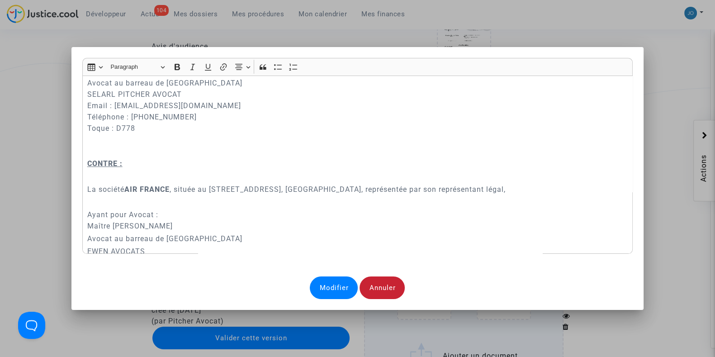
click at [377, 299] on div "Annuler" at bounding box center [382, 287] width 45 height 23
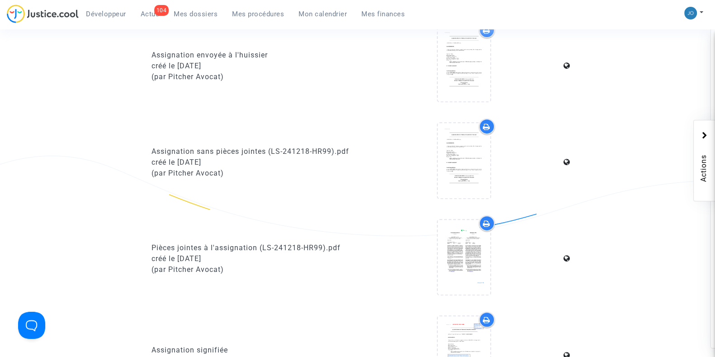
scroll to position [485, 0]
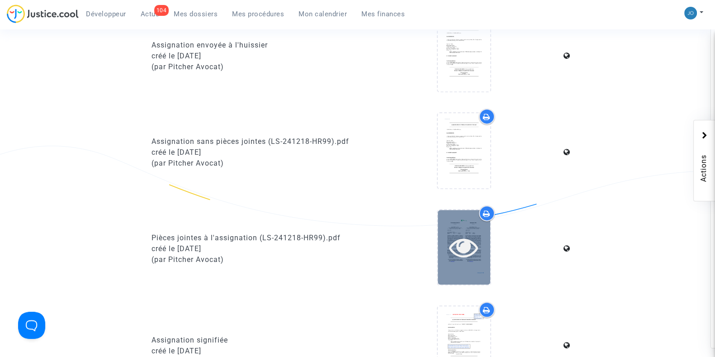
click at [460, 245] on icon at bounding box center [463, 247] width 29 height 29
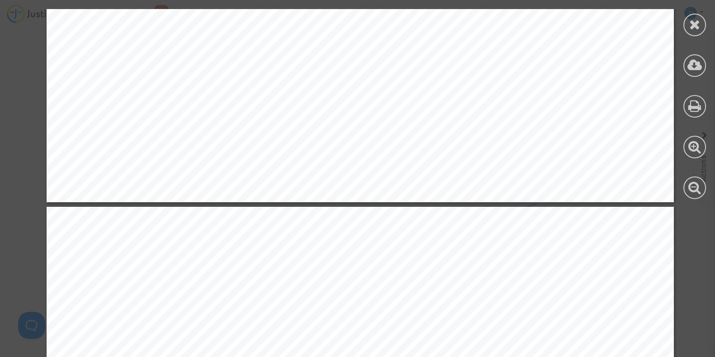
scroll to position [12120, 3]
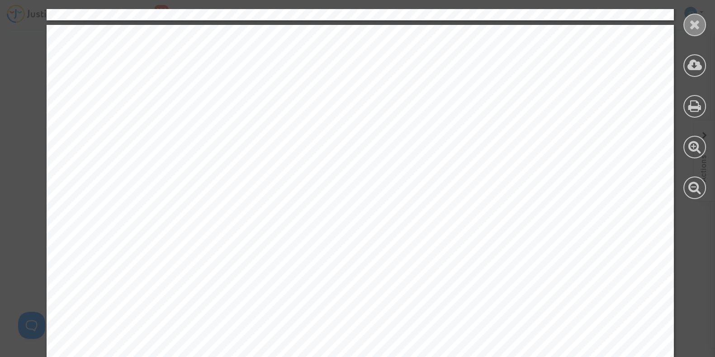
click at [696, 19] on icon at bounding box center [694, 25] width 11 height 14
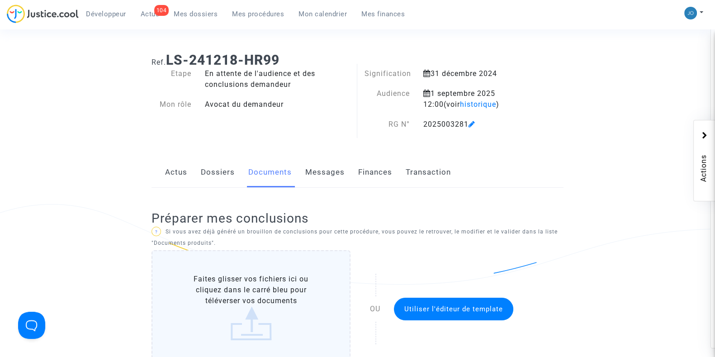
scroll to position [0, 0]
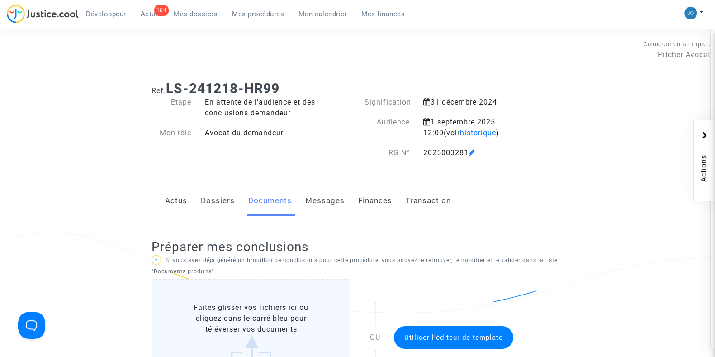
click at [209, 204] on link "Dossiers" at bounding box center [218, 201] width 34 height 30
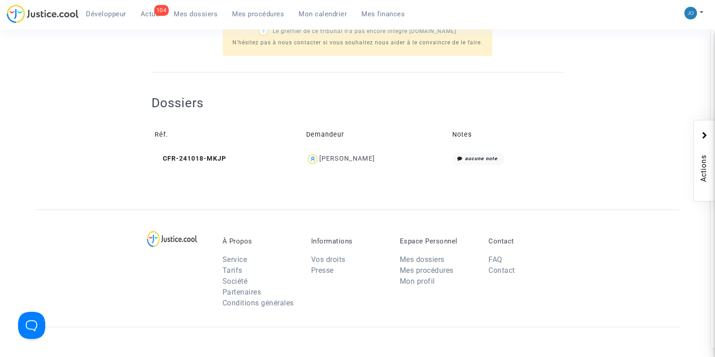
scroll to position [364, 0]
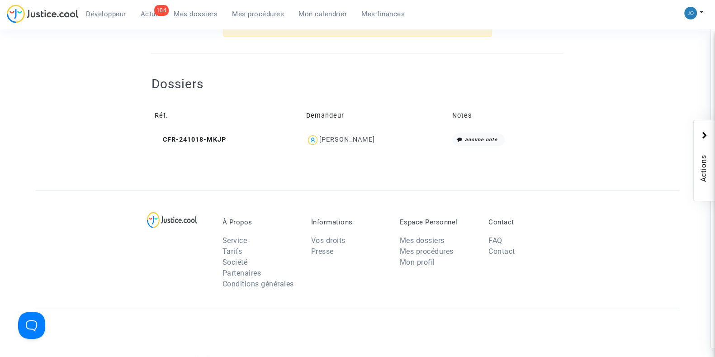
click at [359, 136] on div "[PERSON_NAME]" at bounding box center [347, 140] width 56 height 8
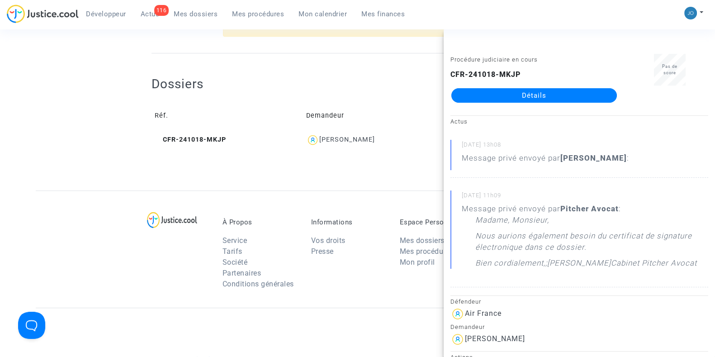
click at [319, 57] on div "Dossiers Réf. Demandeur Notes CFR-241018-MKJP Nicolas ROBINEAU aucune note" at bounding box center [358, 105] width 412 height 105
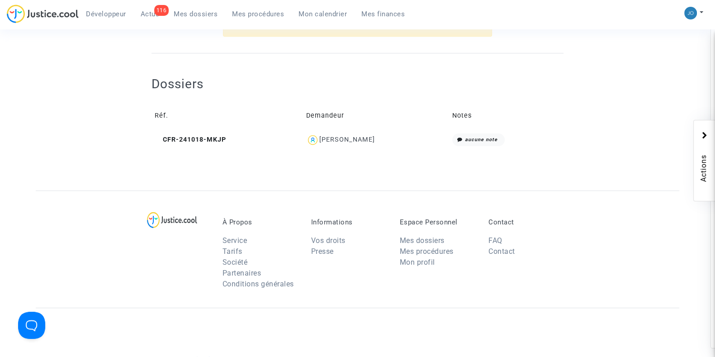
scroll to position [0, 0]
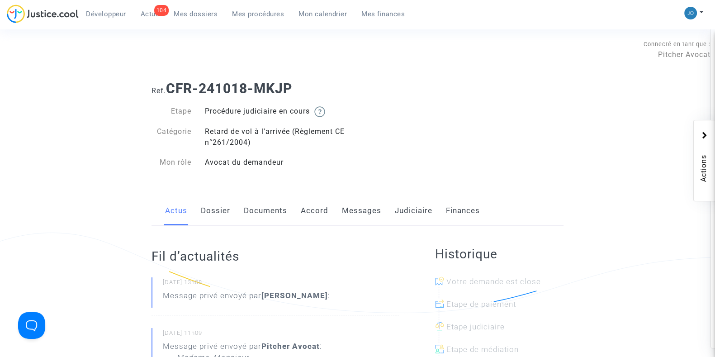
click at [351, 219] on link "Messages" at bounding box center [361, 211] width 39 height 30
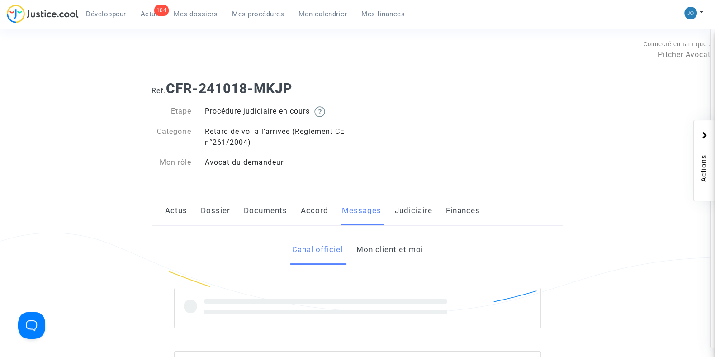
click at [377, 252] on link "Mon client et moi" at bounding box center [389, 250] width 67 height 30
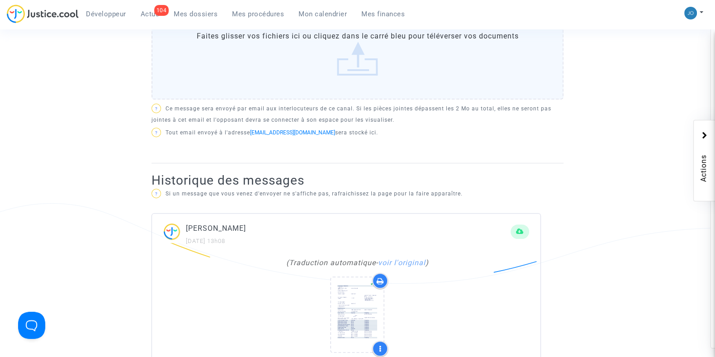
scroll to position [425, 0]
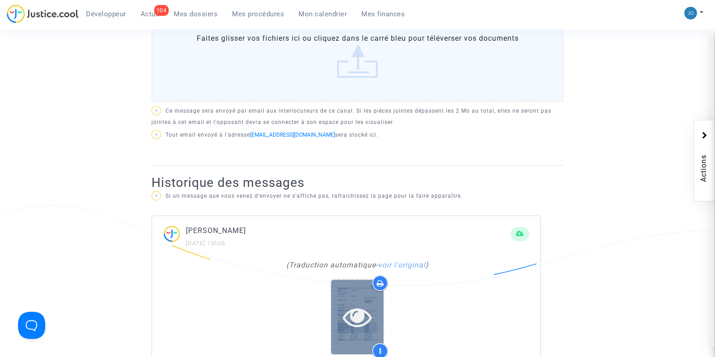
click at [351, 307] on icon at bounding box center [357, 316] width 29 height 29
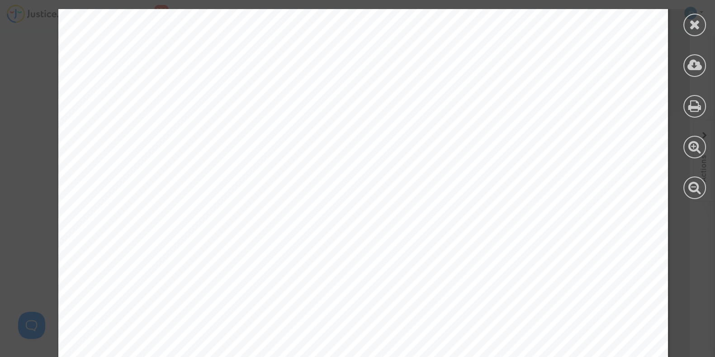
scroll to position [0, 0]
click at [700, 62] on icon at bounding box center [695, 65] width 15 height 14
click at [693, 24] on icon at bounding box center [694, 25] width 11 height 14
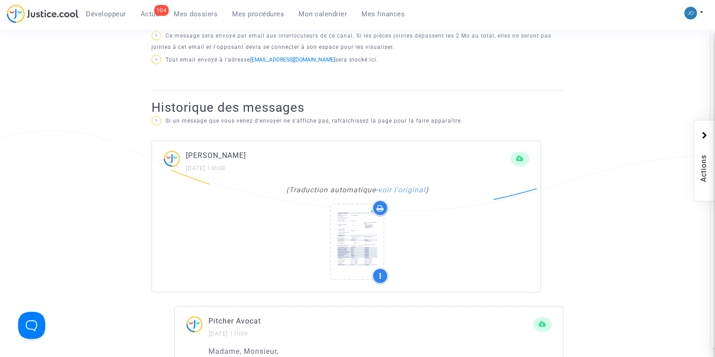
scroll to position [501, 0]
click at [384, 272] on div at bounding box center [380, 275] width 16 height 16
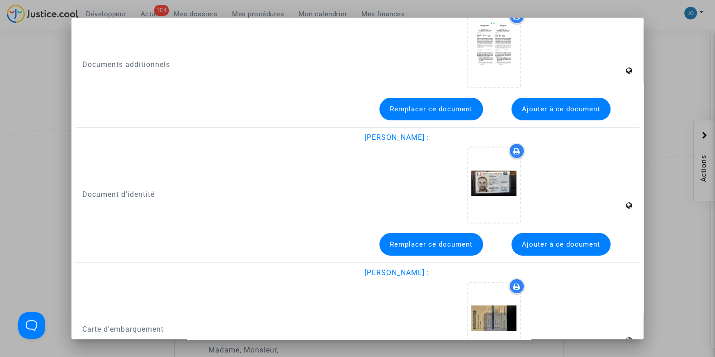
scroll to position [166, 0]
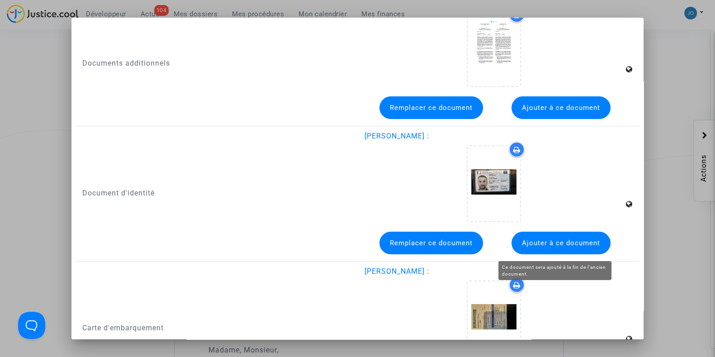
click at [550, 239] on span "Ajouter à ce document" at bounding box center [561, 243] width 78 height 8
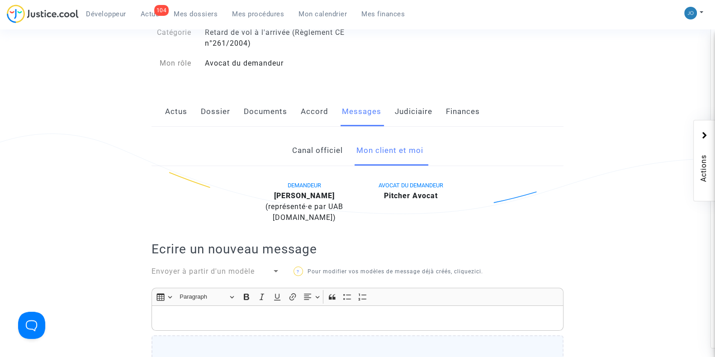
scroll to position [0, 0]
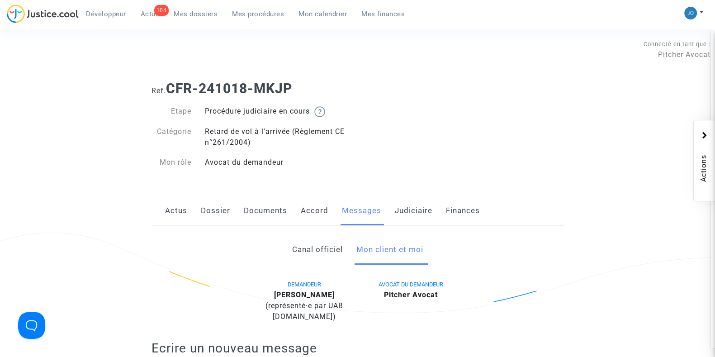
click at [259, 219] on link "Documents" at bounding box center [265, 211] width 43 height 30
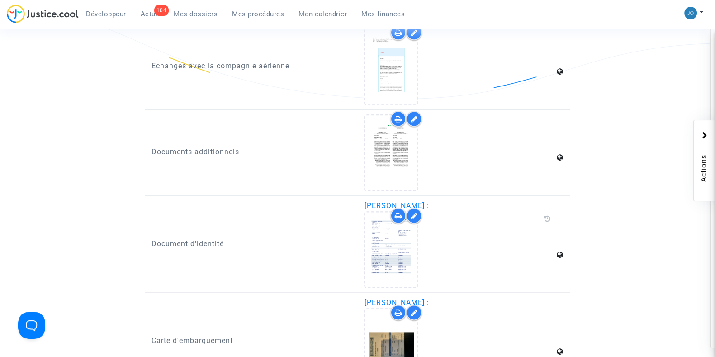
scroll to position [1411, 0]
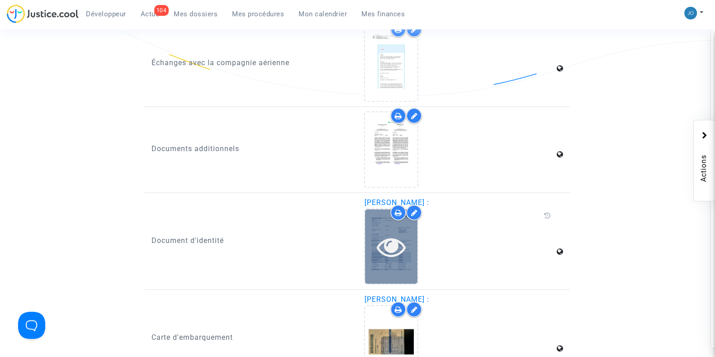
click at [391, 243] on icon at bounding box center [391, 246] width 29 height 29
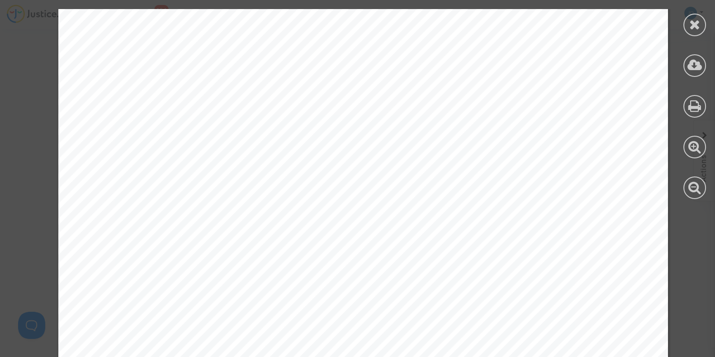
scroll to position [2264, 0]
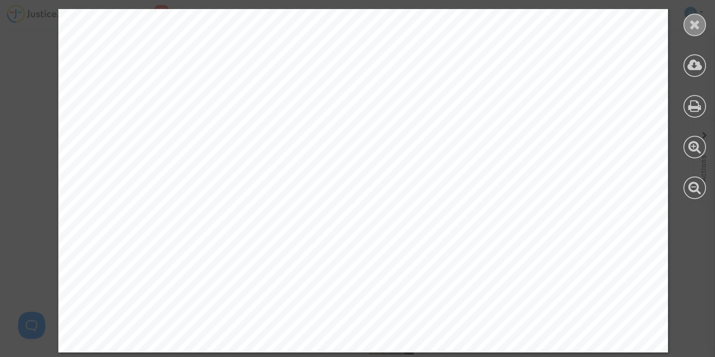
click at [692, 19] on icon at bounding box center [694, 25] width 11 height 14
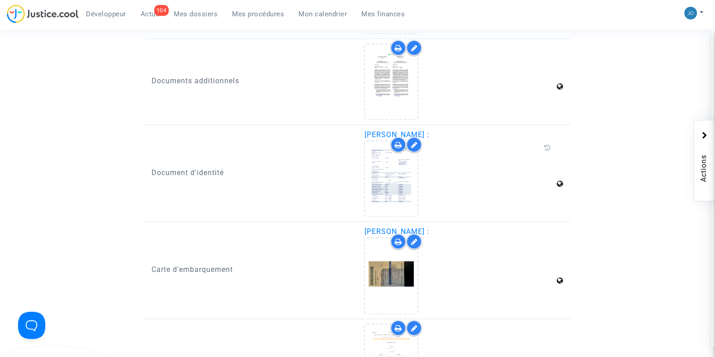
scroll to position [1479, 0]
click at [545, 144] on icon at bounding box center [547, 147] width 7 height 7
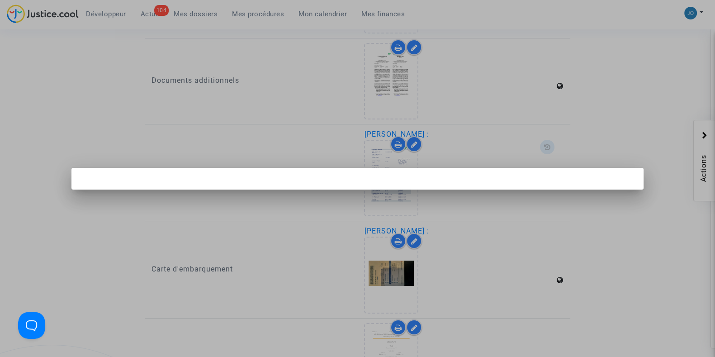
scroll to position [0, 0]
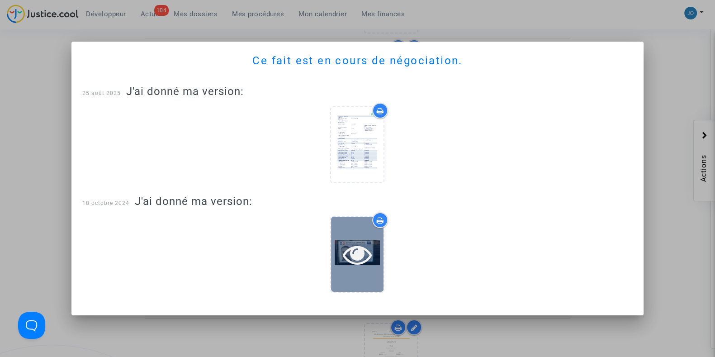
click at [364, 250] on icon at bounding box center [357, 254] width 29 height 29
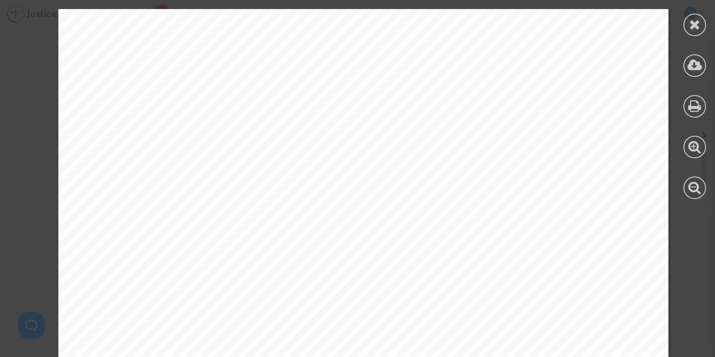
scroll to position [528, 0]
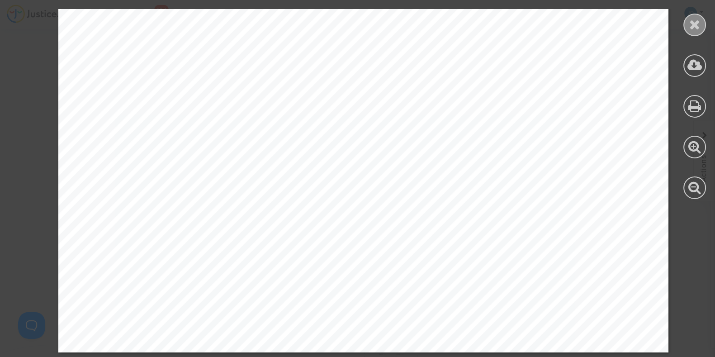
click at [697, 22] on icon at bounding box center [694, 25] width 11 height 14
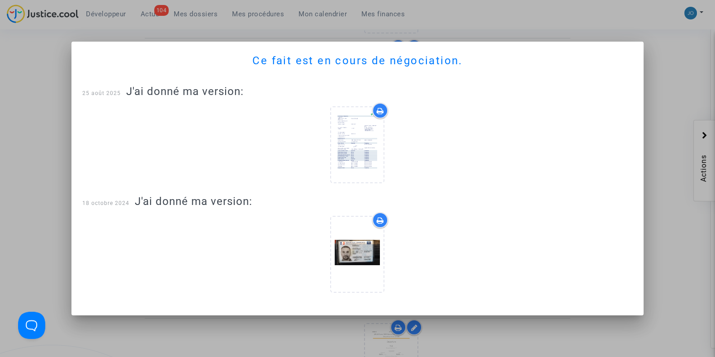
click at [668, 180] on div at bounding box center [357, 178] width 715 height 357
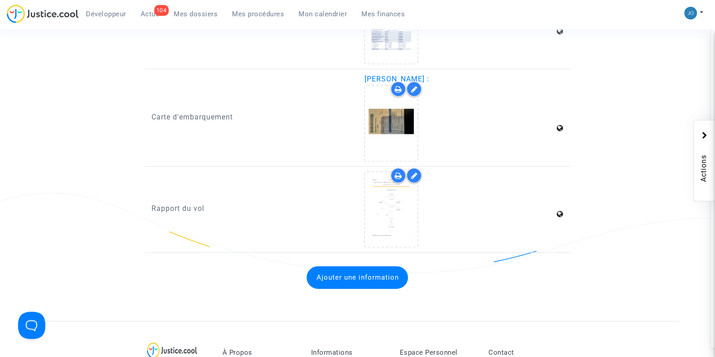
scroll to position [1633, 0]
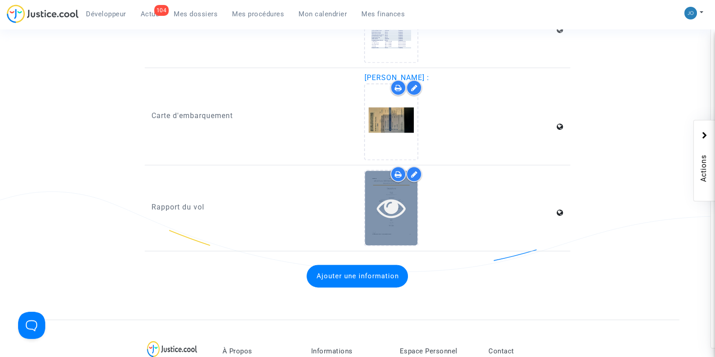
click at [395, 194] on icon at bounding box center [391, 207] width 29 height 29
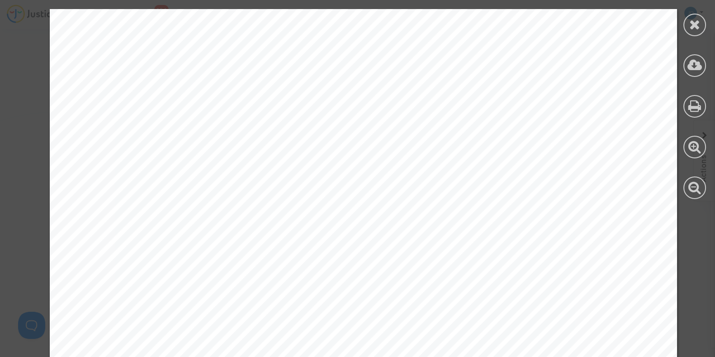
scroll to position [1170, 0]
click at [696, 24] on icon at bounding box center [694, 25] width 11 height 14
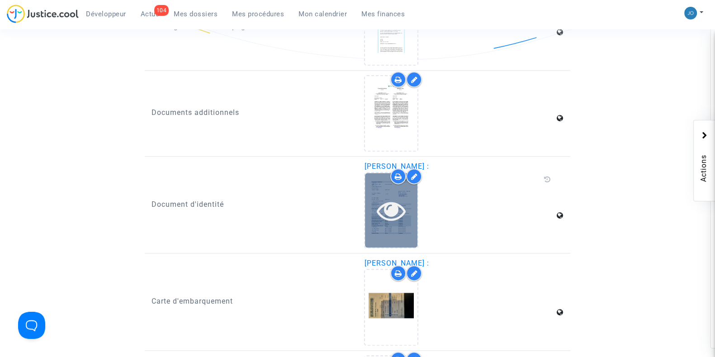
scroll to position [1452, 0]
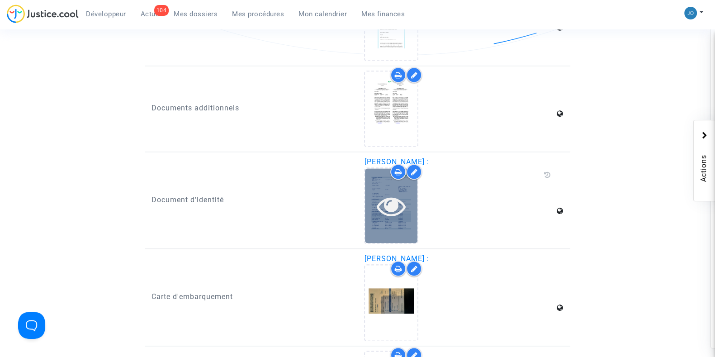
click at [373, 214] on div at bounding box center [391, 205] width 52 height 29
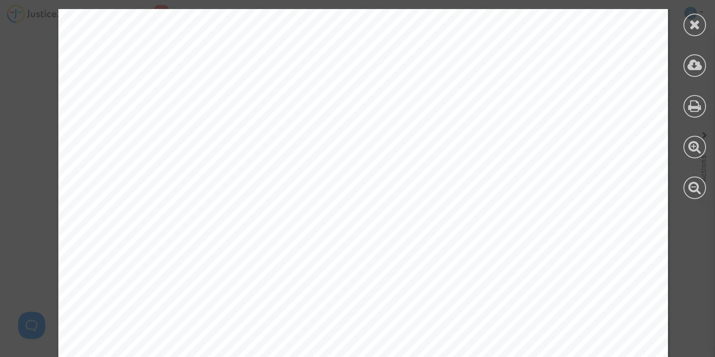
scroll to position [1267, 0]
click at [702, 28] on div at bounding box center [695, 25] width 23 height 23
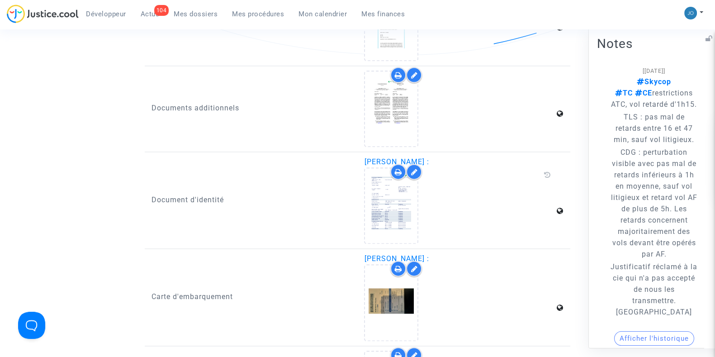
drag, startPoint x: 647, startPoint y: 120, endPoint x: 672, endPoint y: 180, distance: 64.7
click at [672, 180] on span "Skycop TC CE restrictions ATC, vol retardé d'1h15. TLS : pas mal de retards ent…" at bounding box center [654, 197] width 87 height 242
click at [672, 180] on p "CDG : perturbation visible avec pas mal de retards inférieurs à 1h en moyenne, …" at bounding box center [654, 203] width 87 height 113
drag, startPoint x: 633, startPoint y: 119, endPoint x: 660, endPoint y: 175, distance: 61.9
click at [660, 175] on span "Skycop TC CE restrictions ATC, vol retardé d'1h15. TLS : pas mal de retards ent…" at bounding box center [654, 197] width 87 height 242
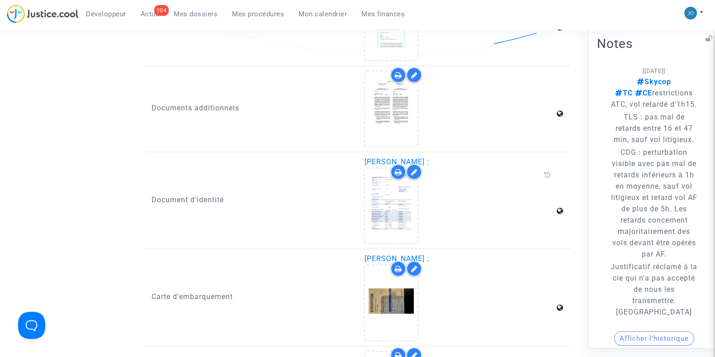
click at [655, 260] on p "CDG : perturbation visible avec pas mal de retards inférieurs à 1h en moyenne, …" at bounding box center [654, 203] width 87 height 113
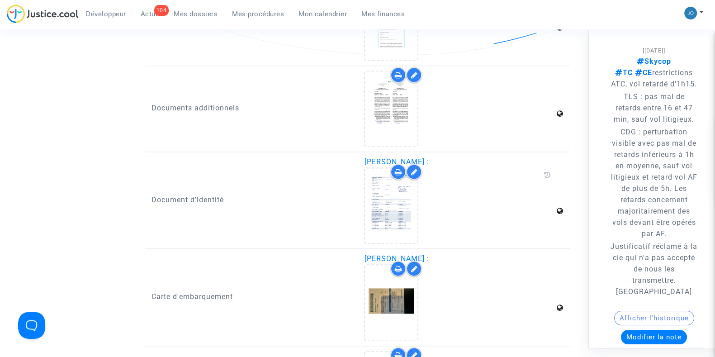
scroll to position [0, 0]
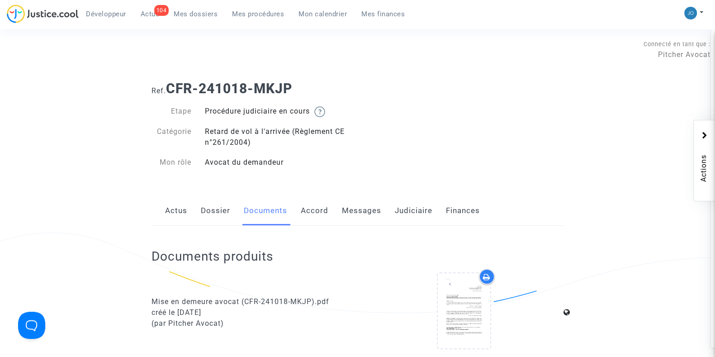
click at [371, 204] on link "Messages" at bounding box center [361, 211] width 39 height 30
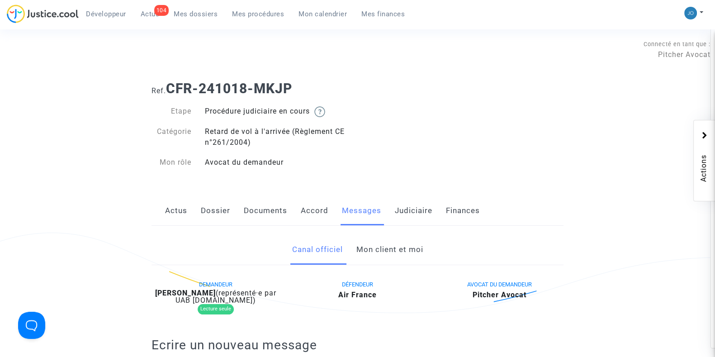
click at [418, 201] on link "Judiciaire" at bounding box center [414, 211] width 38 height 30
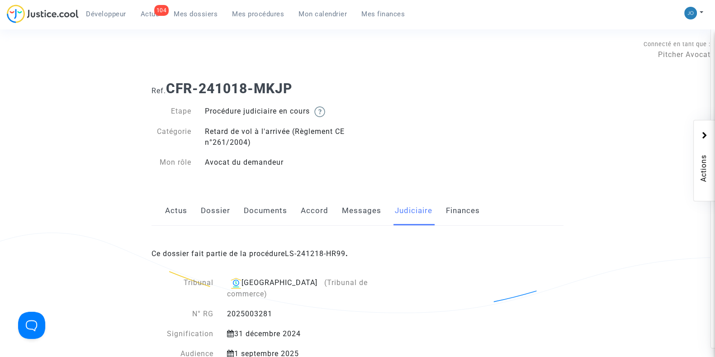
click at [202, 206] on link "Dossier" at bounding box center [215, 211] width 29 height 30
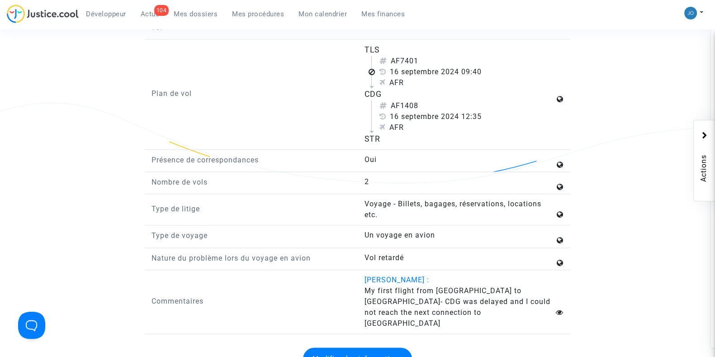
scroll to position [1324, 0]
drag, startPoint x: 419, startPoint y: 293, endPoint x: 427, endPoint y: 317, distance: 25.2
click at [427, 317] on answer "My first flight from [GEOGRAPHIC_DATA] to [GEOGRAPHIC_DATA]- CDG was delayed an…" at bounding box center [459, 306] width 190 height 43
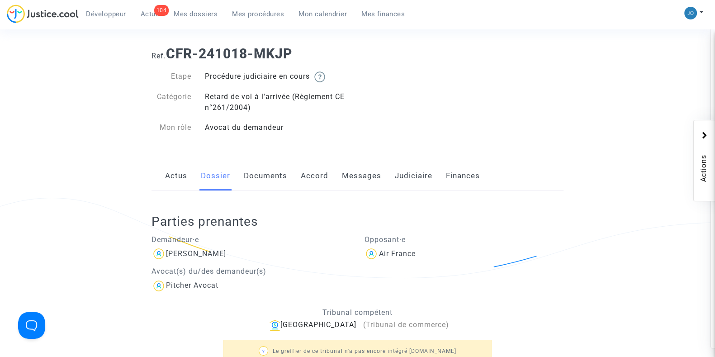
scroll to position [13, 0]
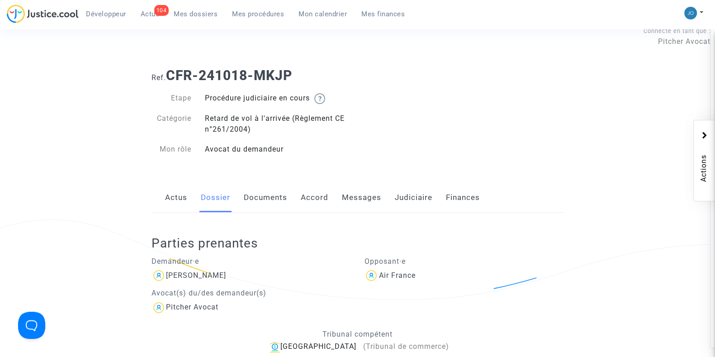
click at [344, 204] on link "Messages" at bounding box center [361, 198] width 39 height 30
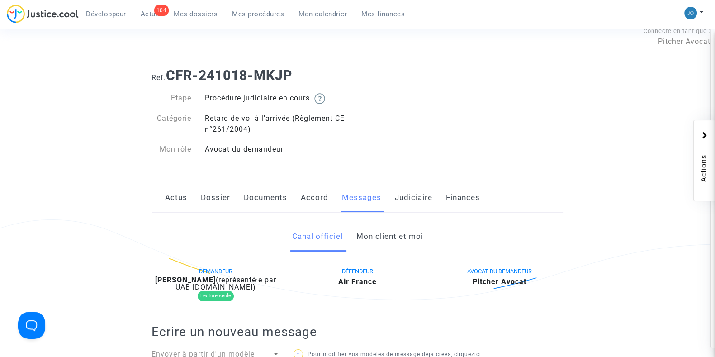
click at [378, 236] on link "Mon client et moi" at bounding box center [389, 237] width 67 height 30
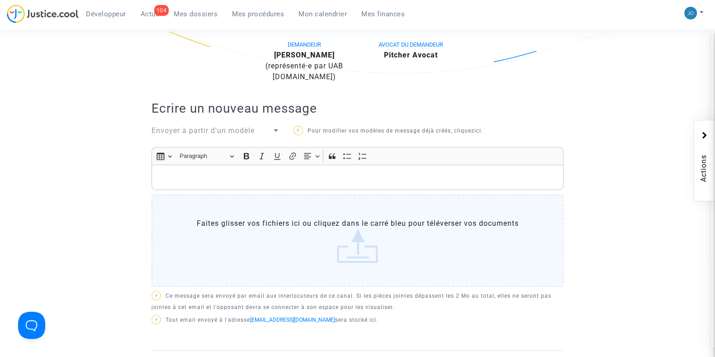
scroll to position [238, 0]
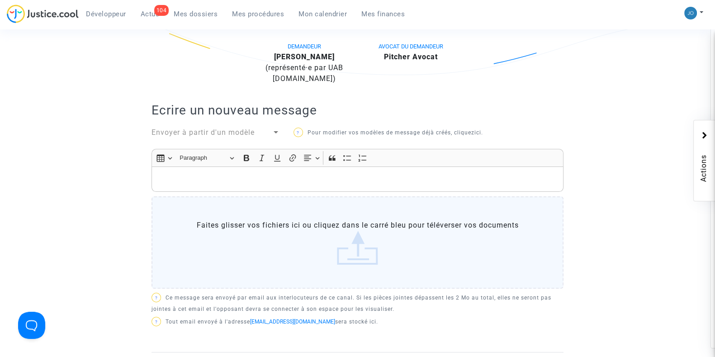
click at [330, 182] on p "Rich Text Editor, main" at bounding box center [358, 179] width 403 height 11
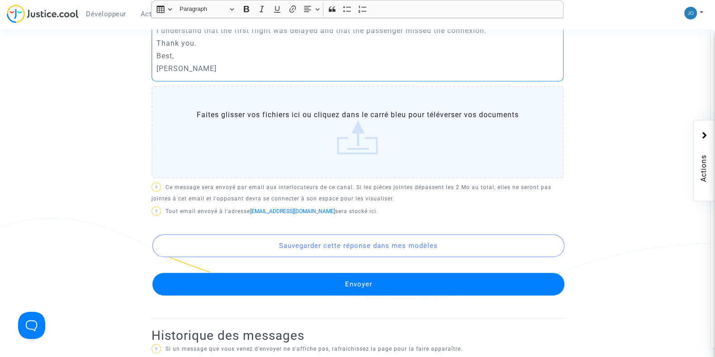
scroll to position [422, 0]
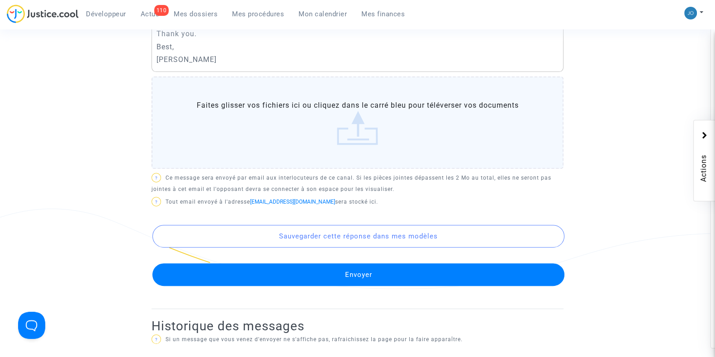
click at [366, 277] on button "Envoyer" at bounding box center [358, 274] width 412 height 23
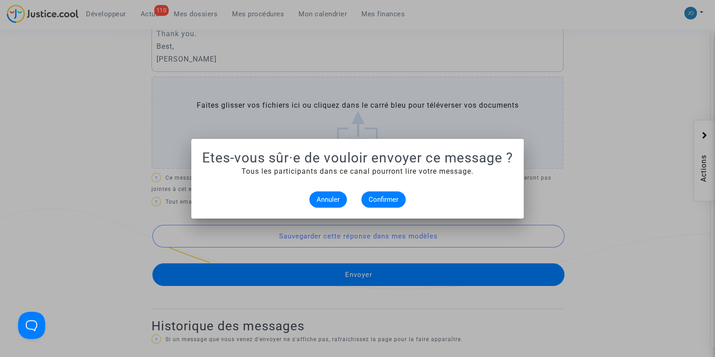
scroll to position [0, 0]
click at [387, 197] on span "Confirmer" at bounding box center [384, 199] width 30 height 8
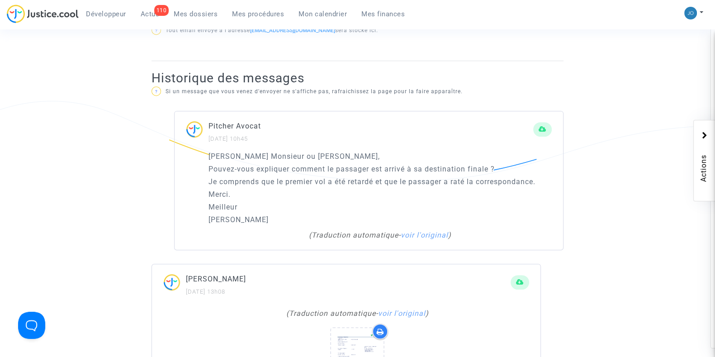
scroll to position [538, 0]
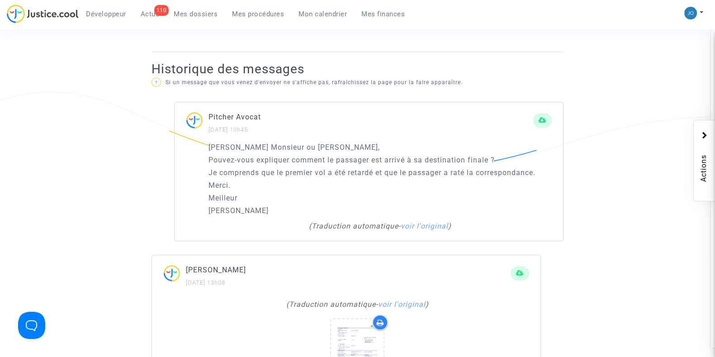
click at [589, 242] on ng-component "Ref. CFR-241018-MKJP Etape Procédure judiciaire en cours Catégorie Retard de vo…" at bounding box center [358, 195] width 644 height 1320
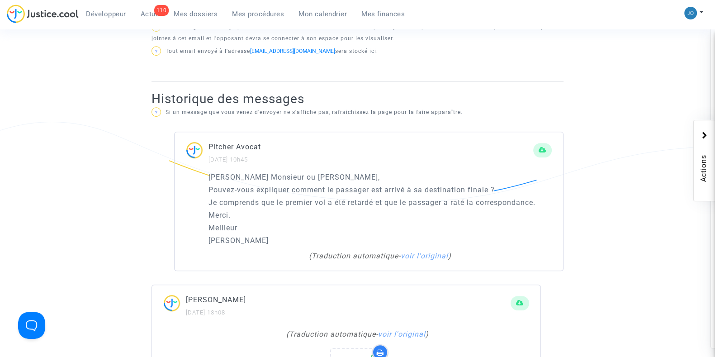
scroll to position [508, 0]
click at [471, 200] on p "Je comprends que le premier vol a été retardé et que le passager a raté la corr…" at bounding box center [380, 203] width 343 height 11
click at [456, 186] on p "Pouvez-vous expliquer comment le passager est arrivé à sa destination finale ?" at bounding box center [380, 190] width 343 height 11
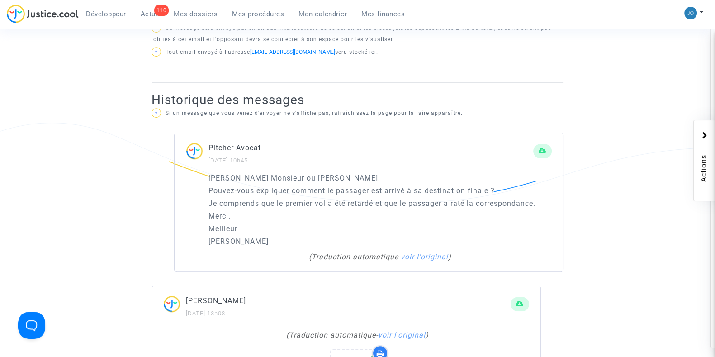
click at [456, 186] on p "Pouvez-vous expliquer comment le passager est arrivé à sa destination finale ?" at bounding box center [380, 190] width 343 height 11
click at [163, 242] on div "Pitcher Avocat [DATE] 10h45 [PERSON_NAME] Monsieur ou Madame, [PERSON_NAME]-vou…" at bounding box center [358, 203] width 412 height 140
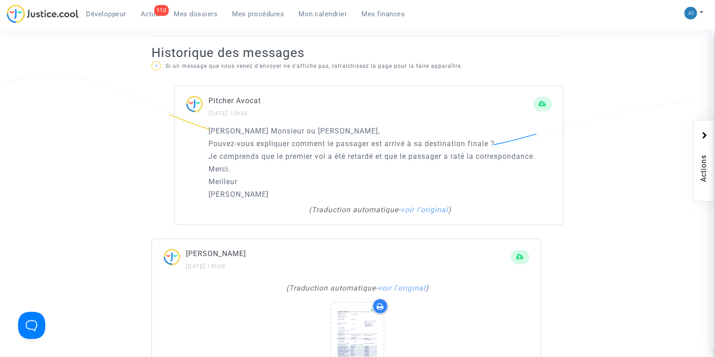
scroll to position [555, 0]
click at [408, 212] on link "voir l'original" at bounding box center [425, 209] width 48 height 9
click at [223, 182] on p "Best," at bounding box center [380, 181] width 343 height 11
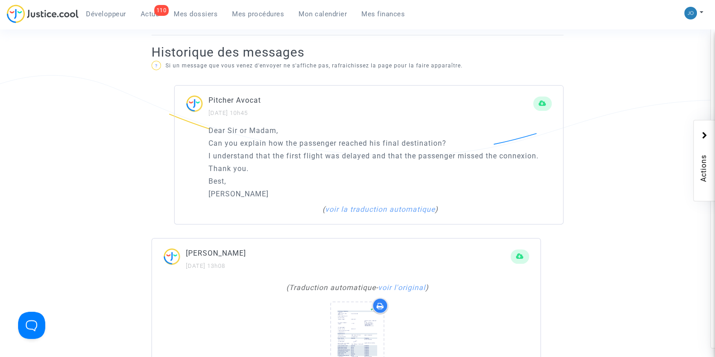
click at [180, 160] on div "Dear [PERSON_NAME] or Madam, Can you explain how the passenger reached his fina…" at bounding box center [369, 175] width 389 height 100
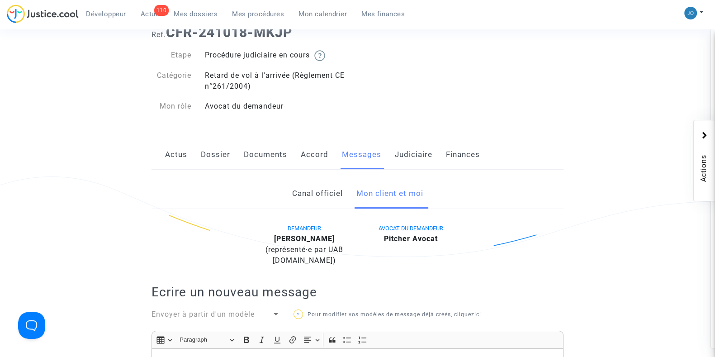
scroll to position [0, 0]
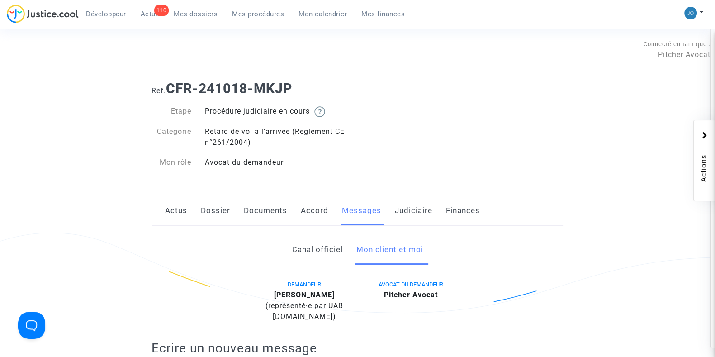
drag, startPoint x: 293, startPoint y: 89, endPoint x: 258, endPoint y: 94, distance: 35.6
click at [258, 94] on b "CFR-241018-MKJP" at bounding box center [229, 89] width 126 height 16
click at [260, 95] on b "CFR-241018-MKJP" at bounding box center [229, 89] width 126 height 16
click at [425, 169] on div "Ref. CFR-241018-MKJP Etape Procédure judiciaire en cours Catégorie Retard de vo…" at bounding box center [358, 126] width 426 height 104
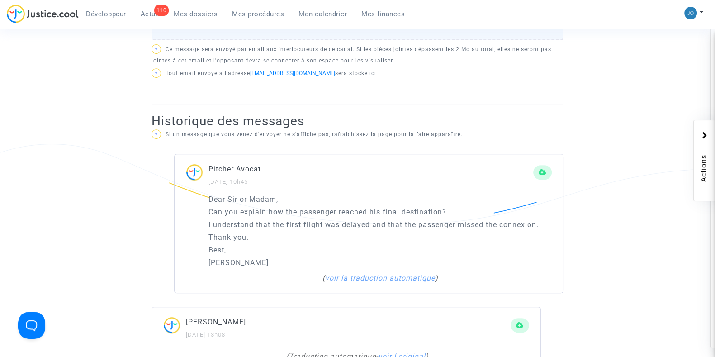
scroll to position [489, 0]
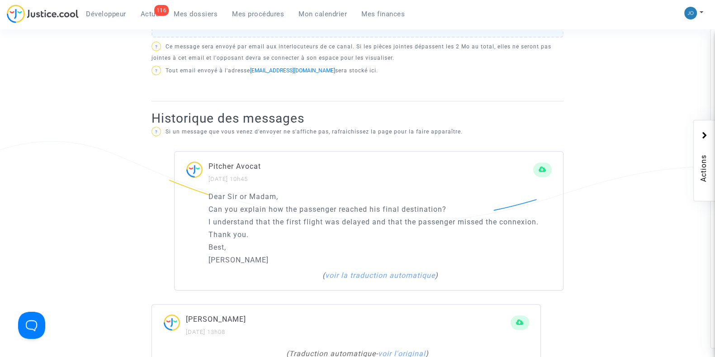
click at [622, 316] on ng-component "Ref. CFR-241018-MKJP Etape Procédure judiciaire en cours Catégorie Retard de vo…" at bounding box center [358, 245] width 644 height 1320
